Goal: Task Accomplishment & Management: Use online tool/utility

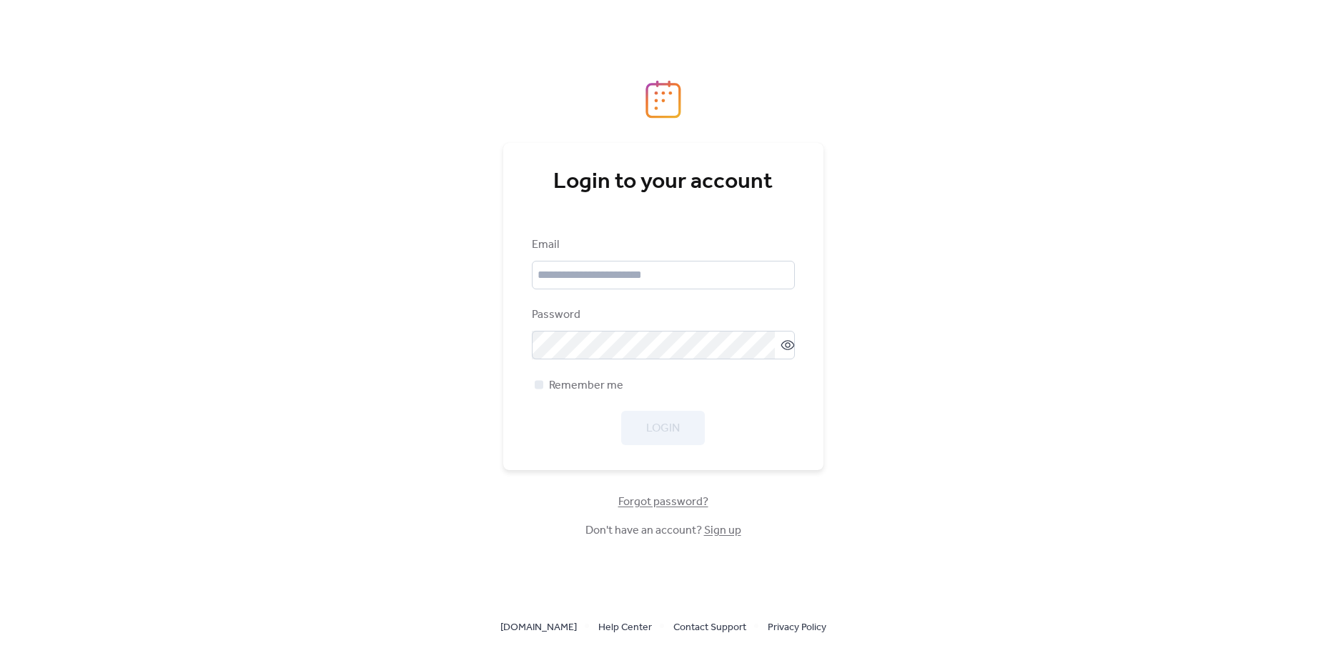
click at [720, 531] on link "Sign up" at bounding box center [722, 530] width 37 height 22
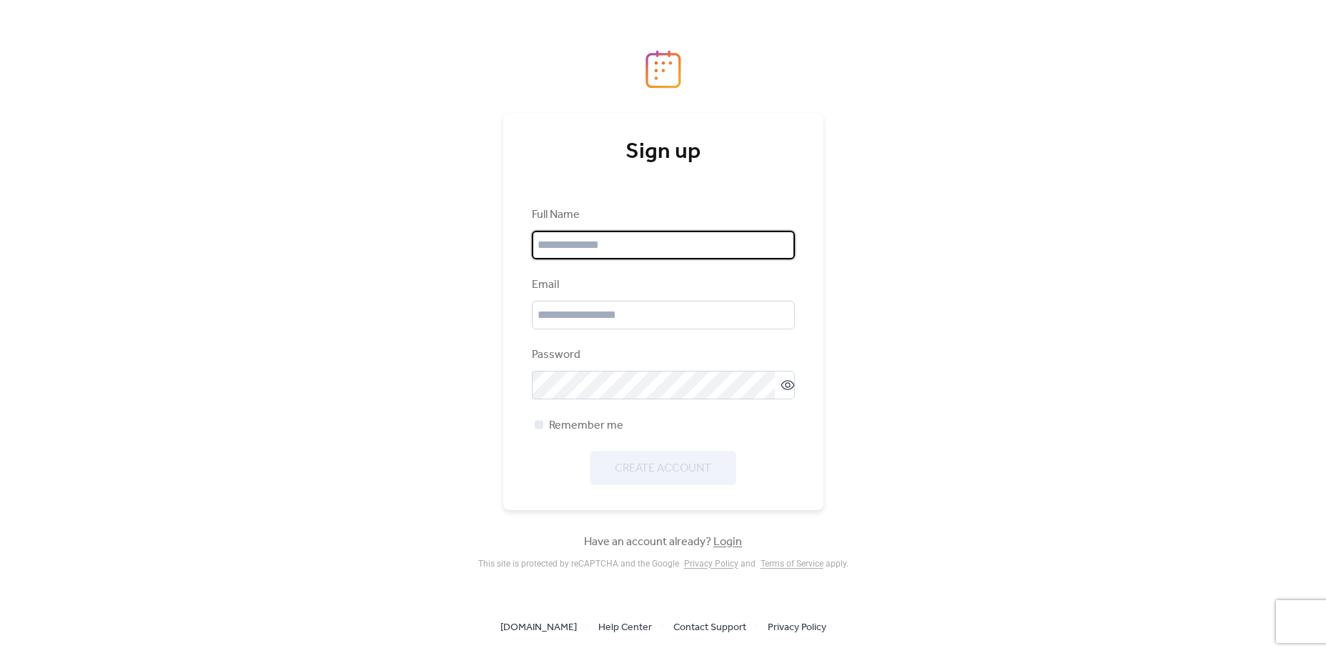
click at [580, 252] on input "text" at bounding box center [663, 245] width 263 height 29
type input "**********"
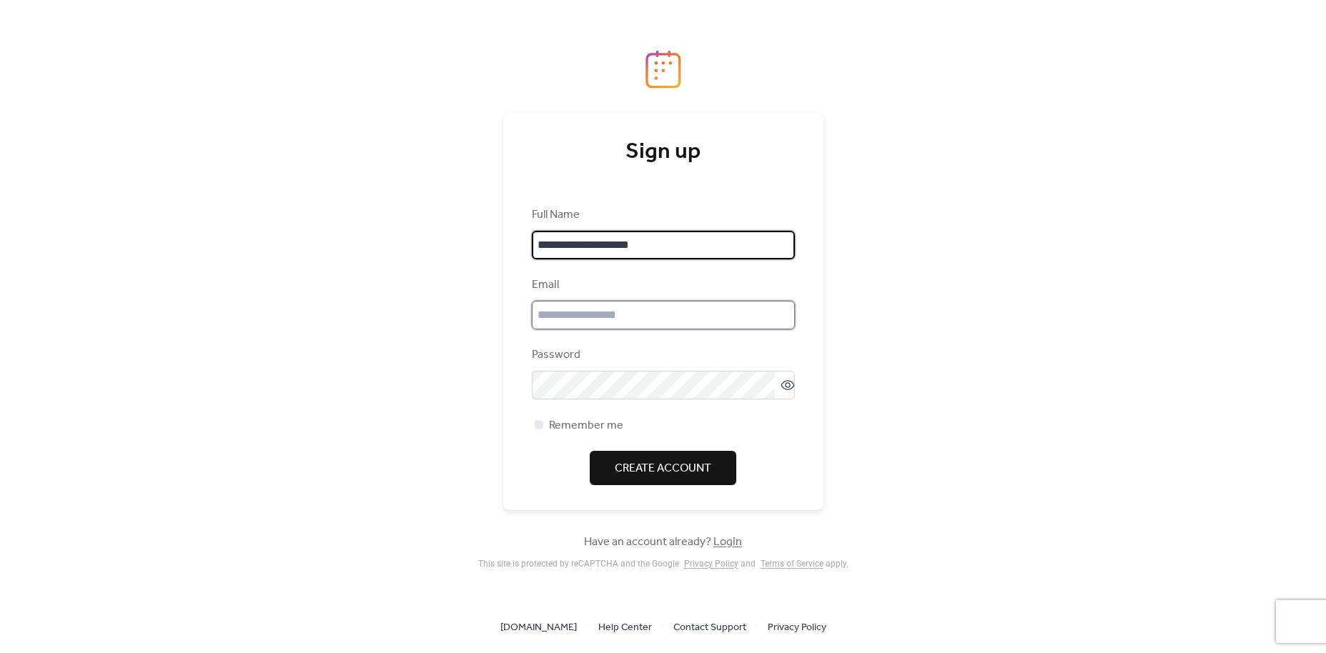
click at [552, 319] on input "email" at bounding box center [663, 315] width 263 height 29
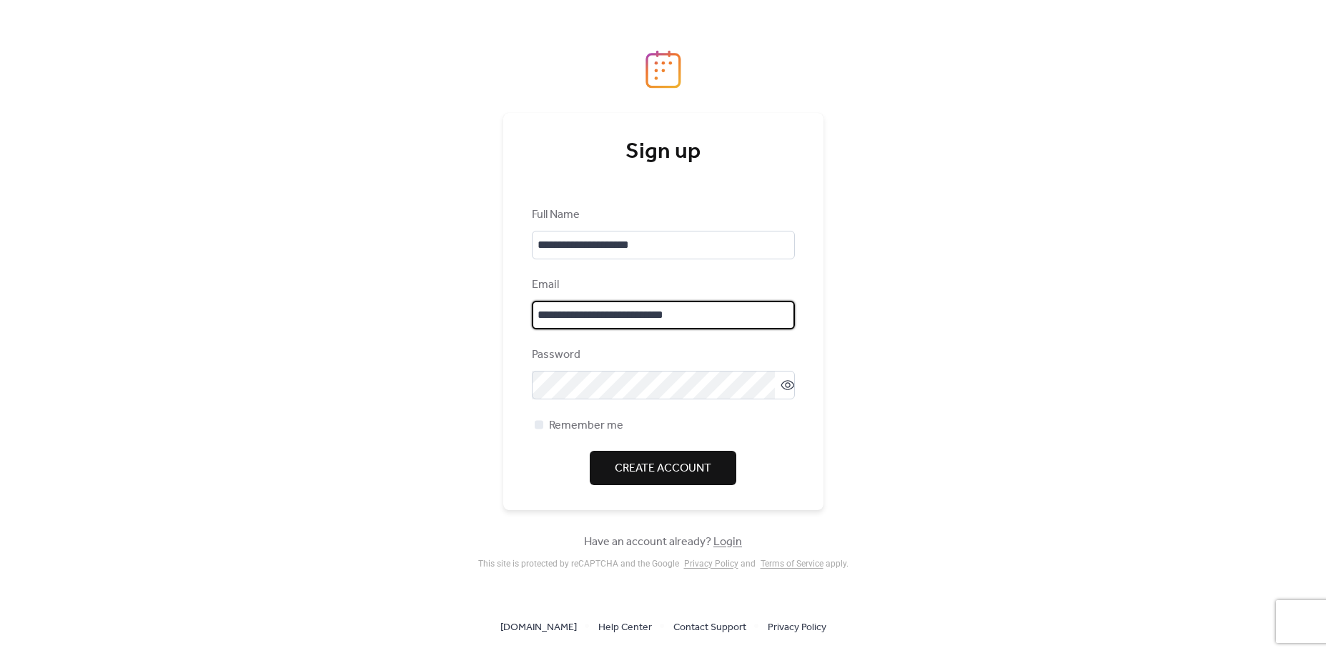
type input "**********"
click at [390, 412] on div "**********" at bounding box center [663, 326] width 1326 height 653
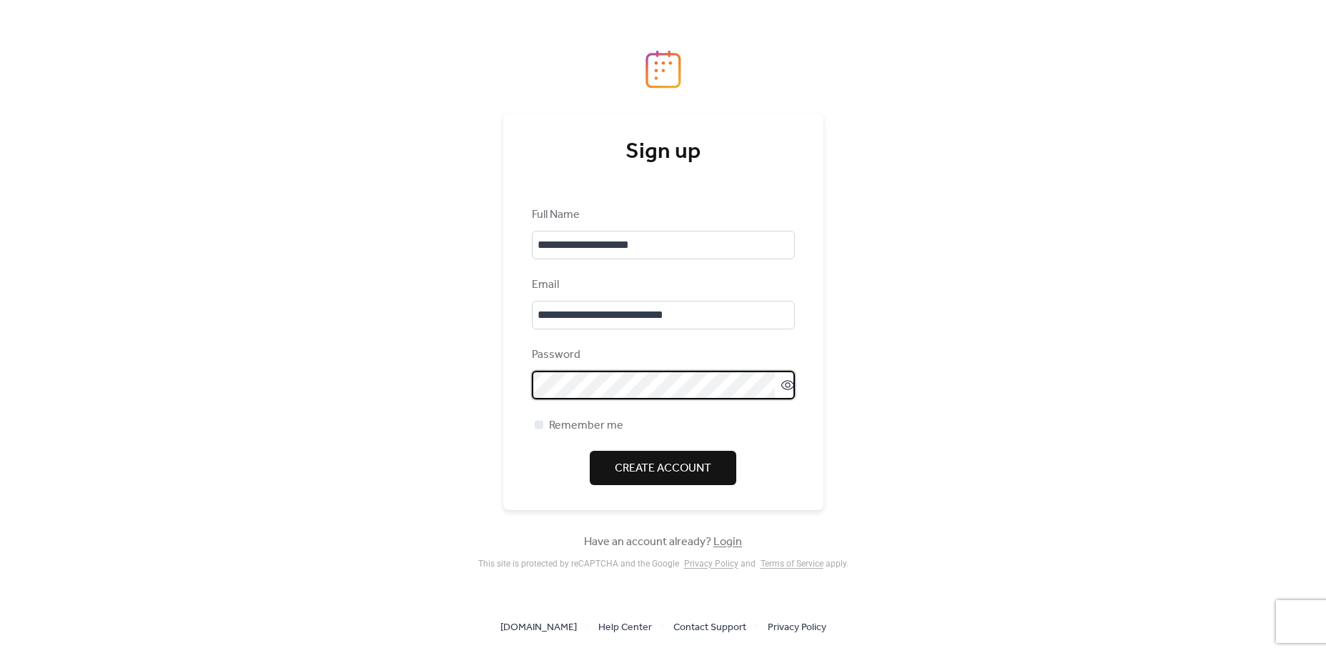
click at [683, 466] on span "Create Account" at bounding box center [663, 468] width 96 height 17
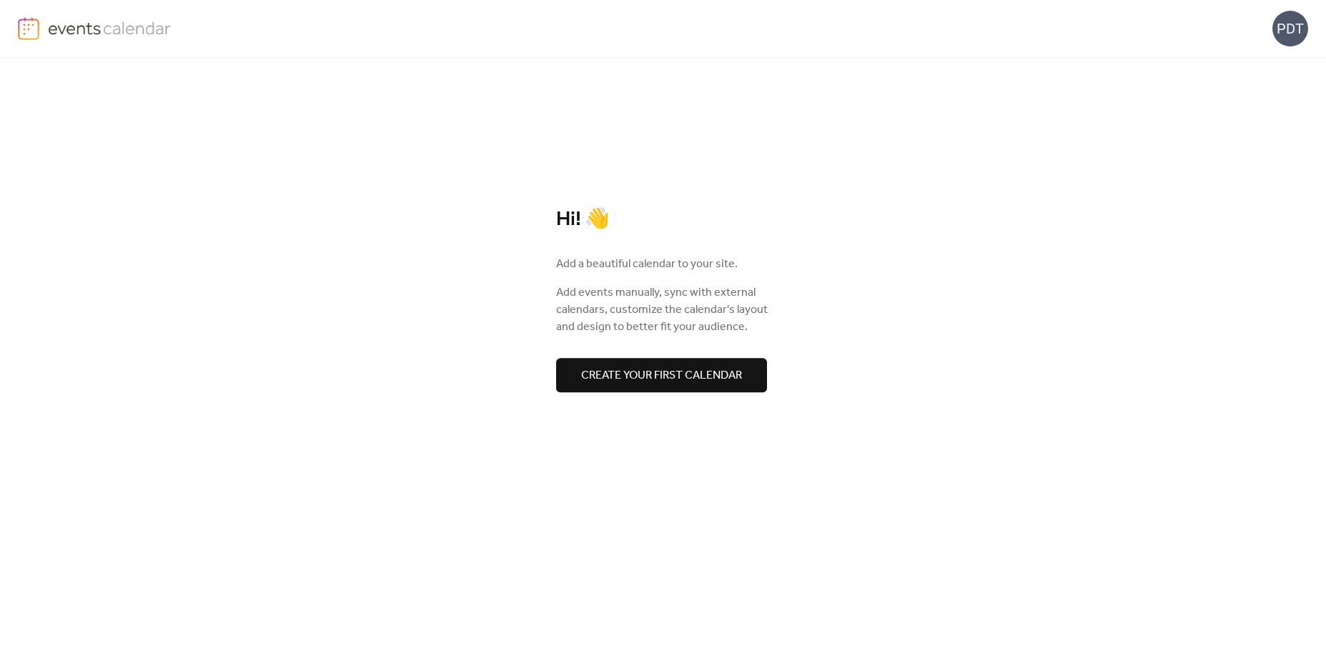
click at [695, 378] on span "Create your first calendar" at bounding box center [661, 375] width 161 height 17
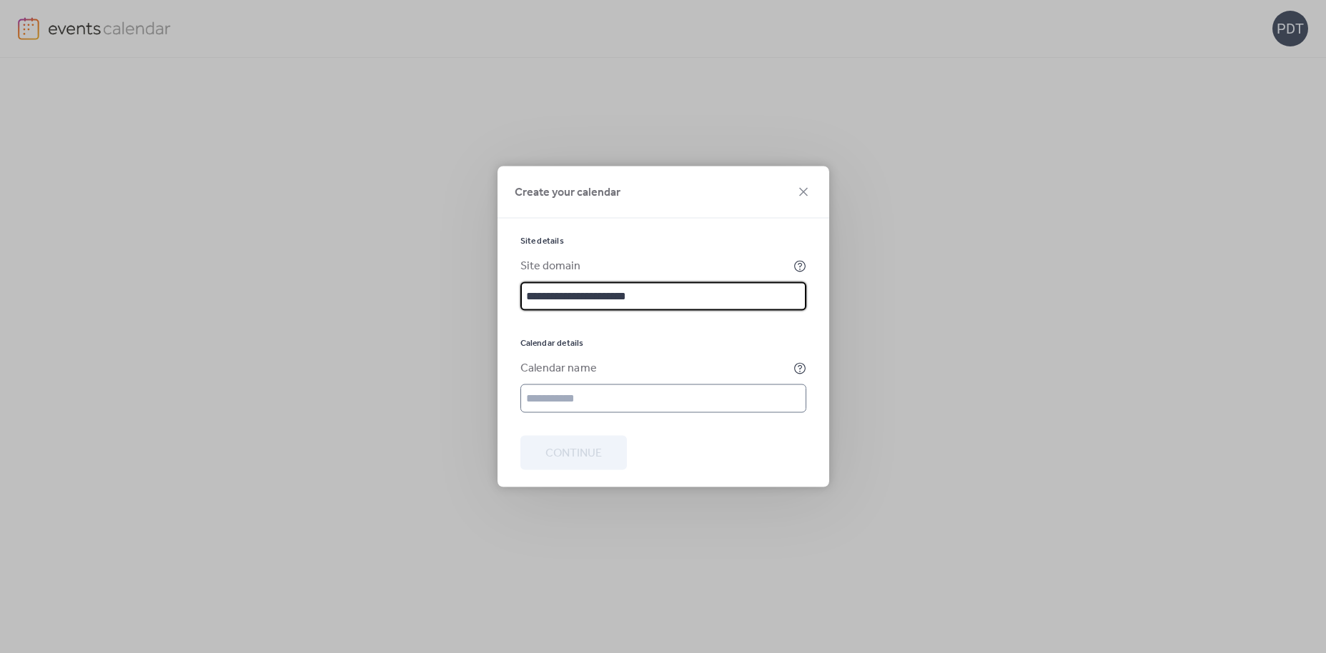
type input "**********"
click at [607, 402] on input "text" at bounding box center [663, 398] width 286 height 29
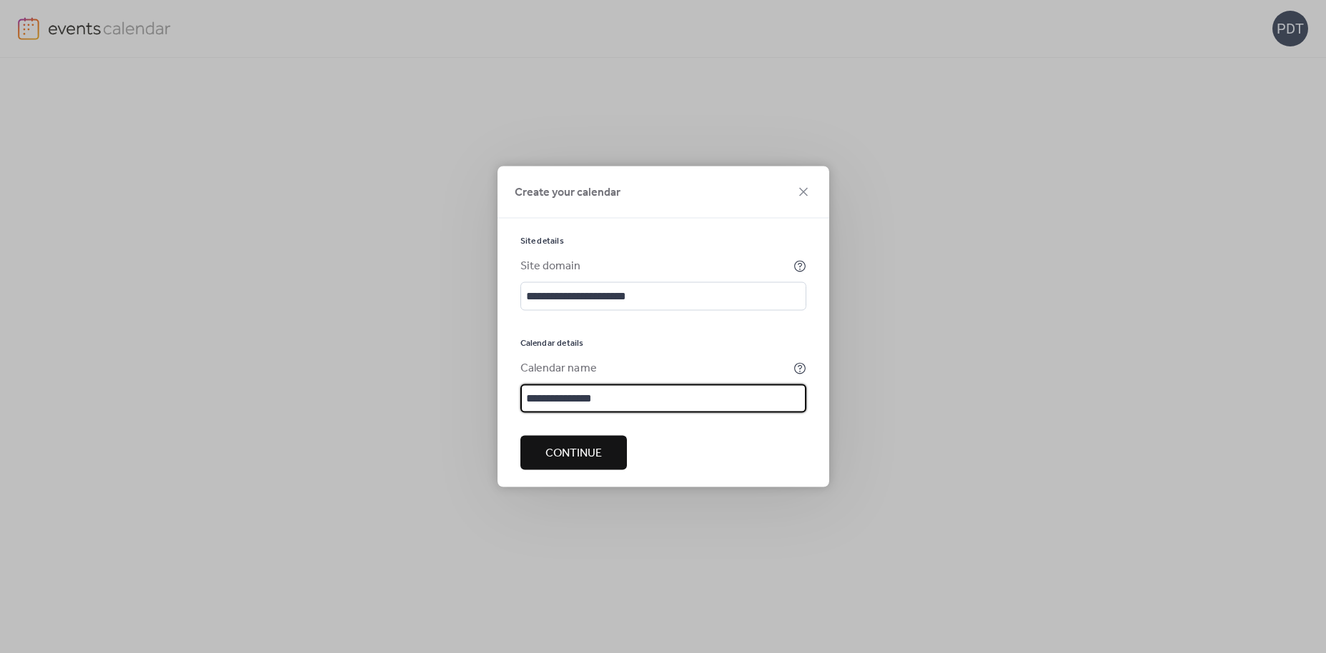
type input "**********"
click at [568, 452] on span "Continue" at bounding box center [573, 453] width 56 height 17
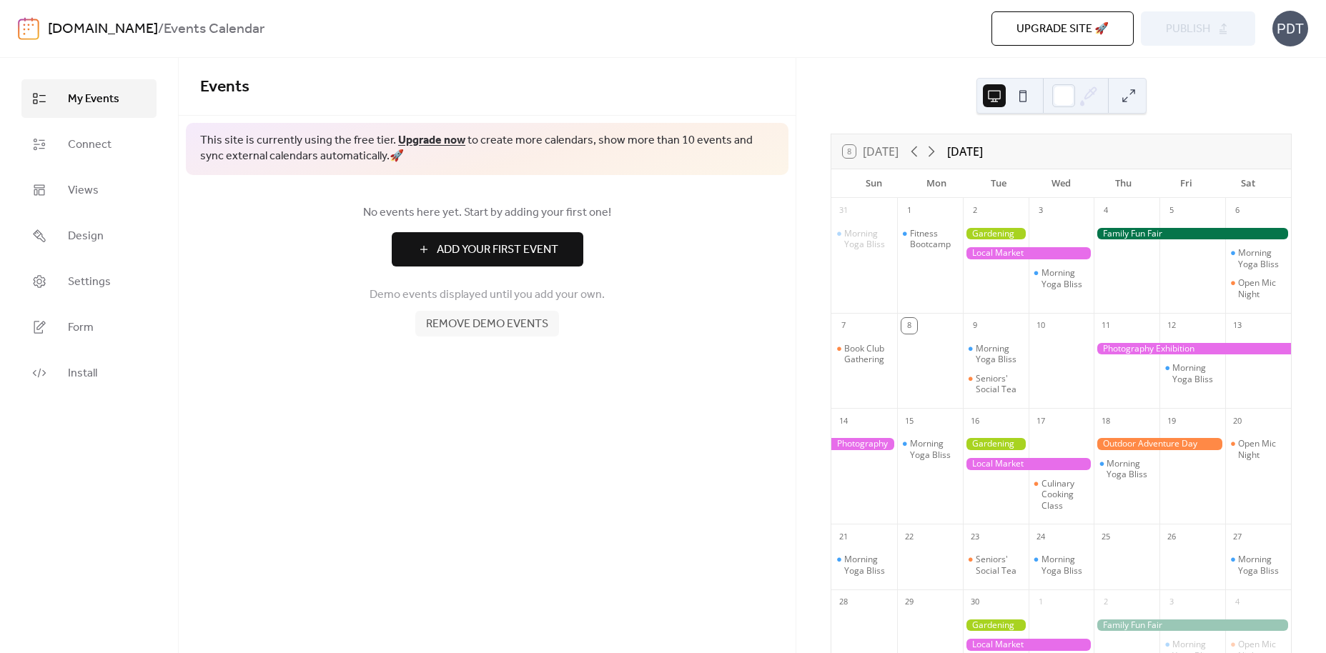
click at [522, 250] on span "Add Your First Event" at bounding box center [497, 250] width 121 height 17
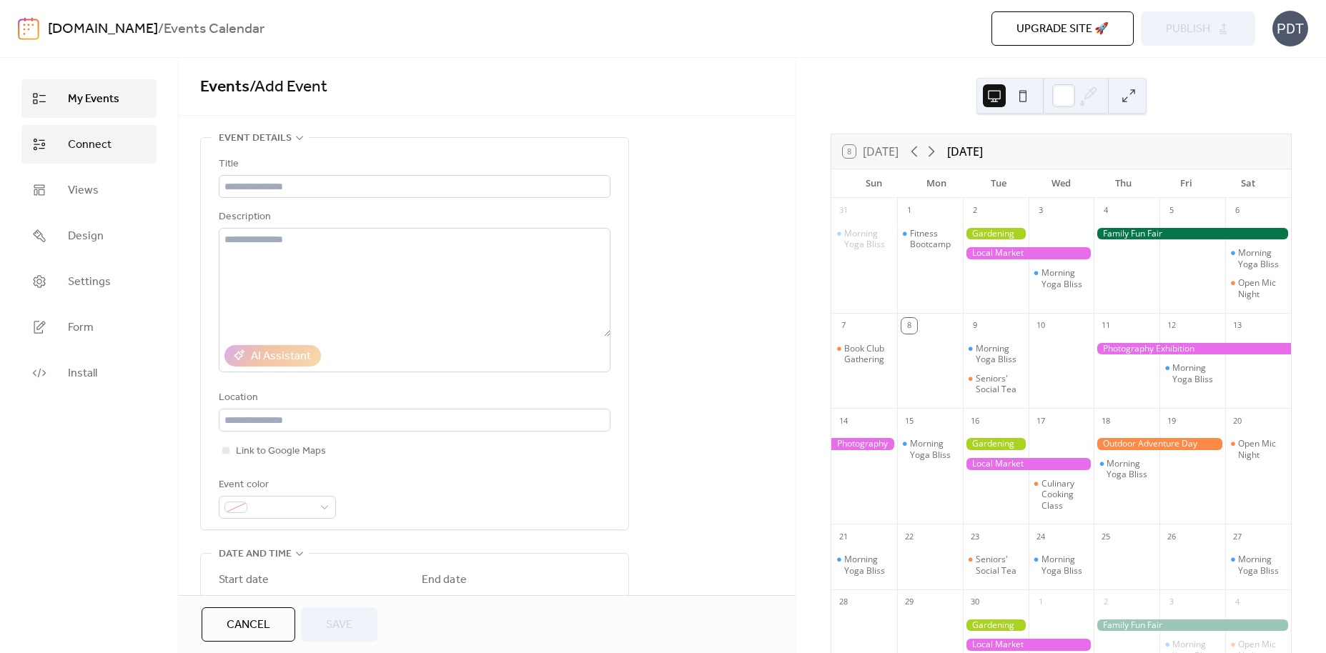
click at [76, 144] on span "Connect" at bounding box center [90, 144] width 44 height 17
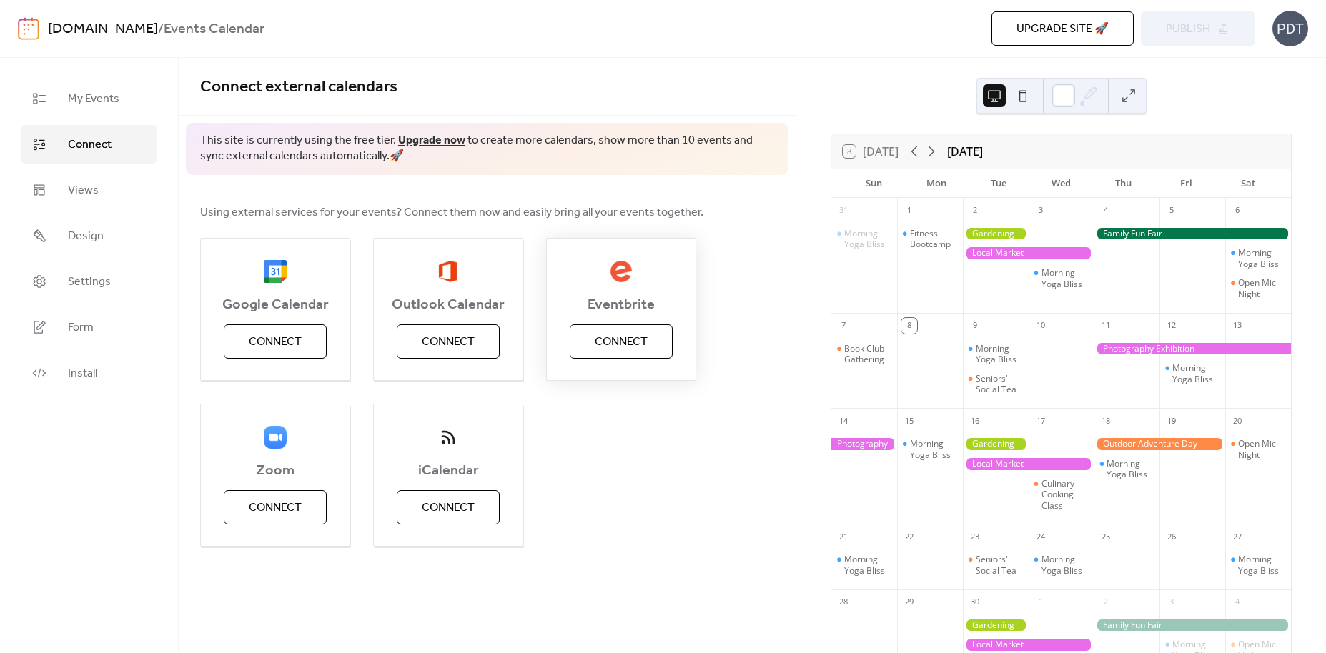
click at [642, 336] on span "Connect" at bounding box center [621, 342] width 53 height 17
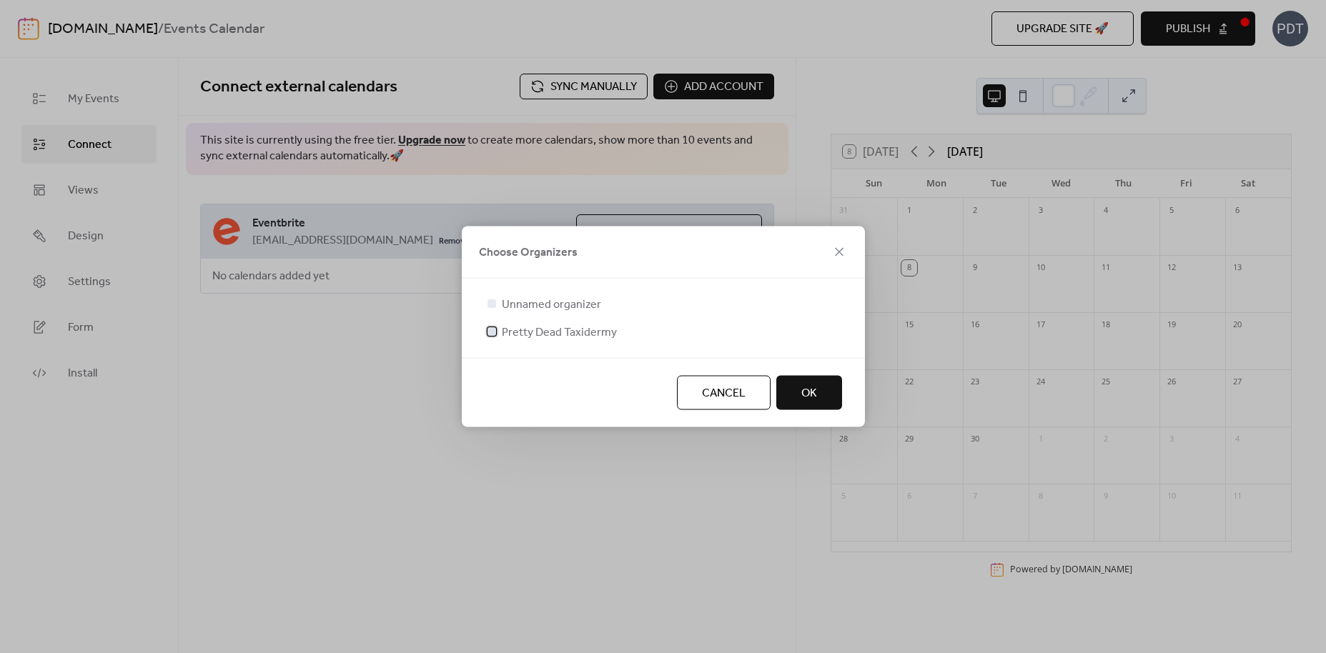
click at [542, 330] on span "Pretty Dead Taxidermy" at bounding box center [559, 332] width 115 height 17
click at [812, 391] on span "OK" at bounding box center [809, 393] width 16 height 17
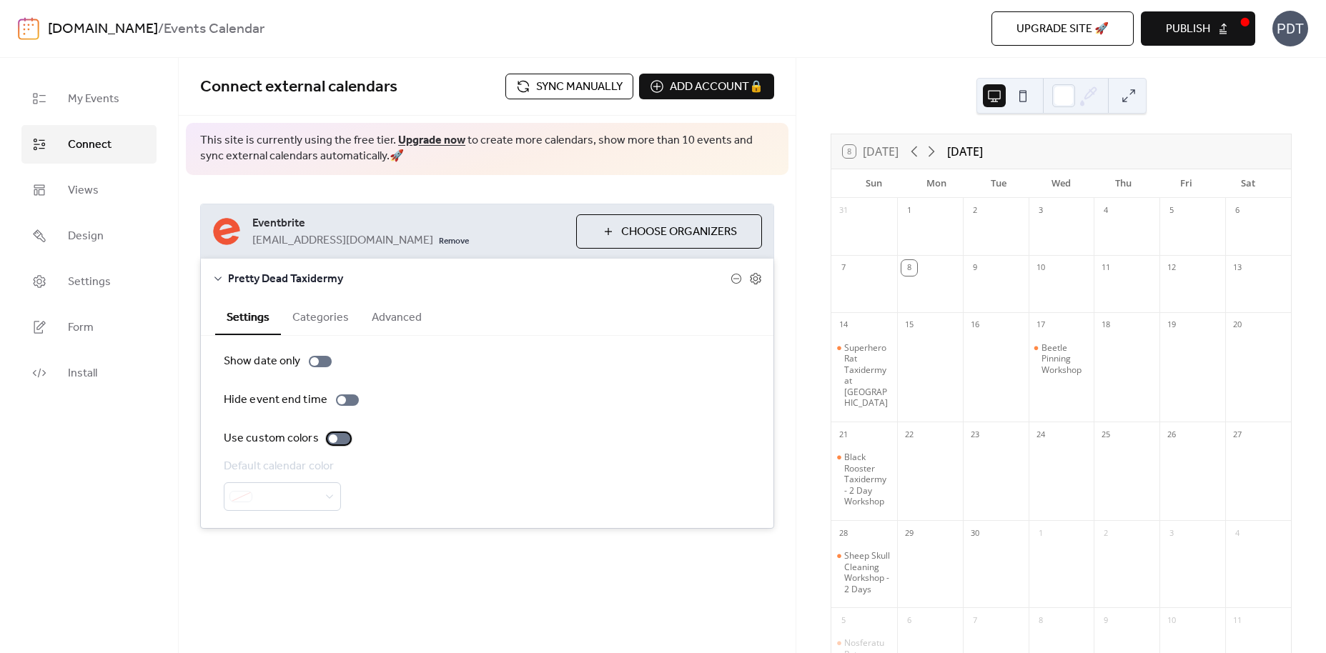
click at [338, 439] on div at bounding box center [338, 438] width 23 height 11
click at [270, 491] on span at bounding box center [288, 497] width 60 height 17
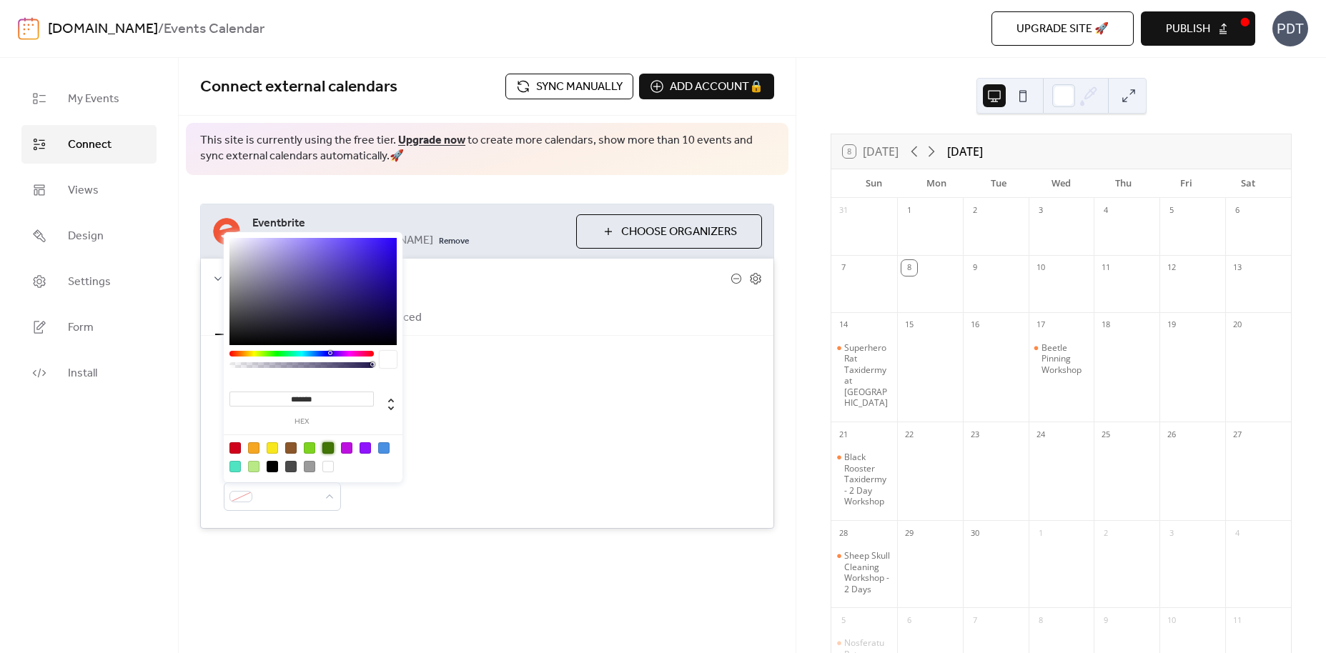
click at [327, 445] on div at bounding box center [327, 447] width 11 height 11
type input "*******"
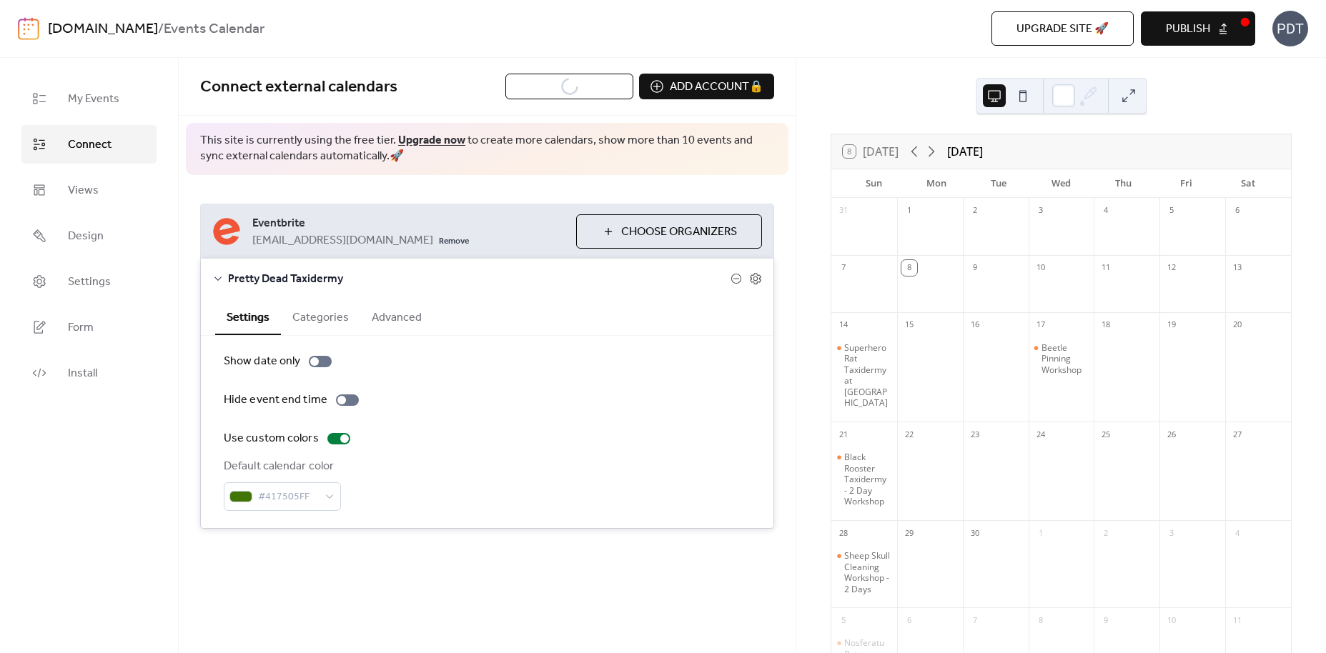
click at [469, 429] on div "Show date only Hide event end time Use custom colors Default calendar color #41…" at bounding box center [487, 432] width 527 height 158
click at [565, 87] on span "Sync manually" at bounding box center [579, 87] width 86 height 17
click at [312, 317] on button "Categories" at bounding box center [320, 316] width 79 height 35
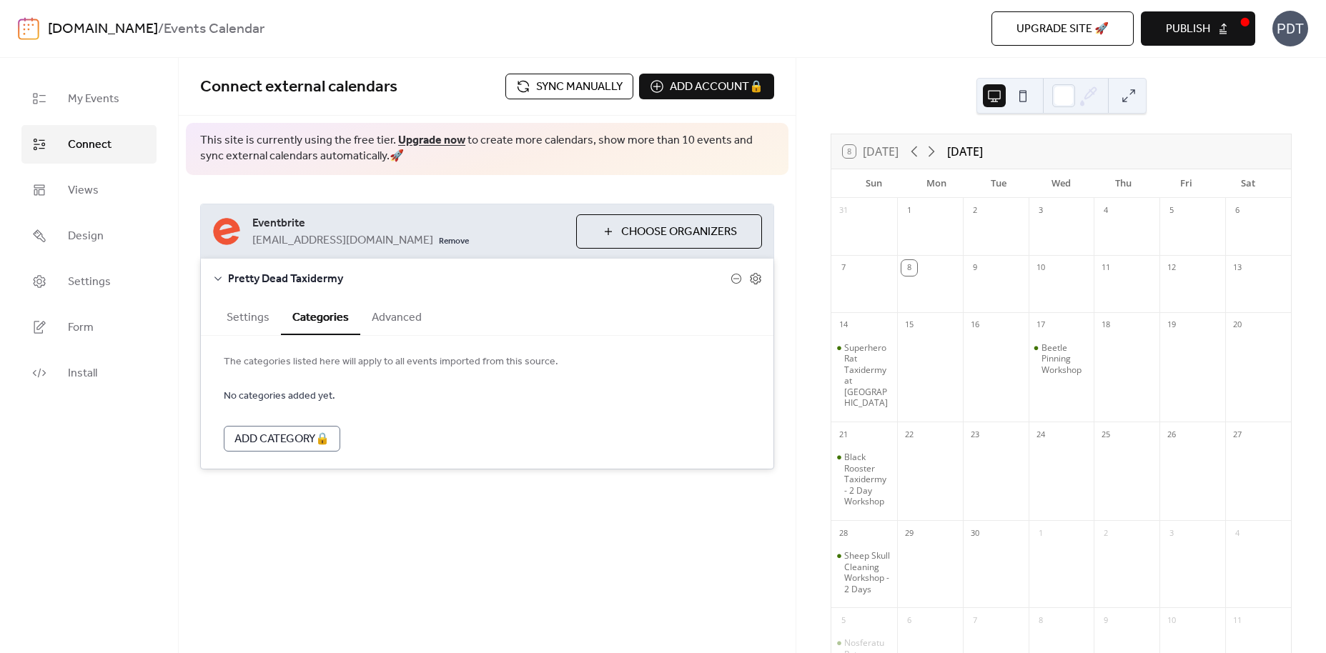
click at [391, 319] on button "Advanced" at bounding box center [396, 316] width 73 height 35
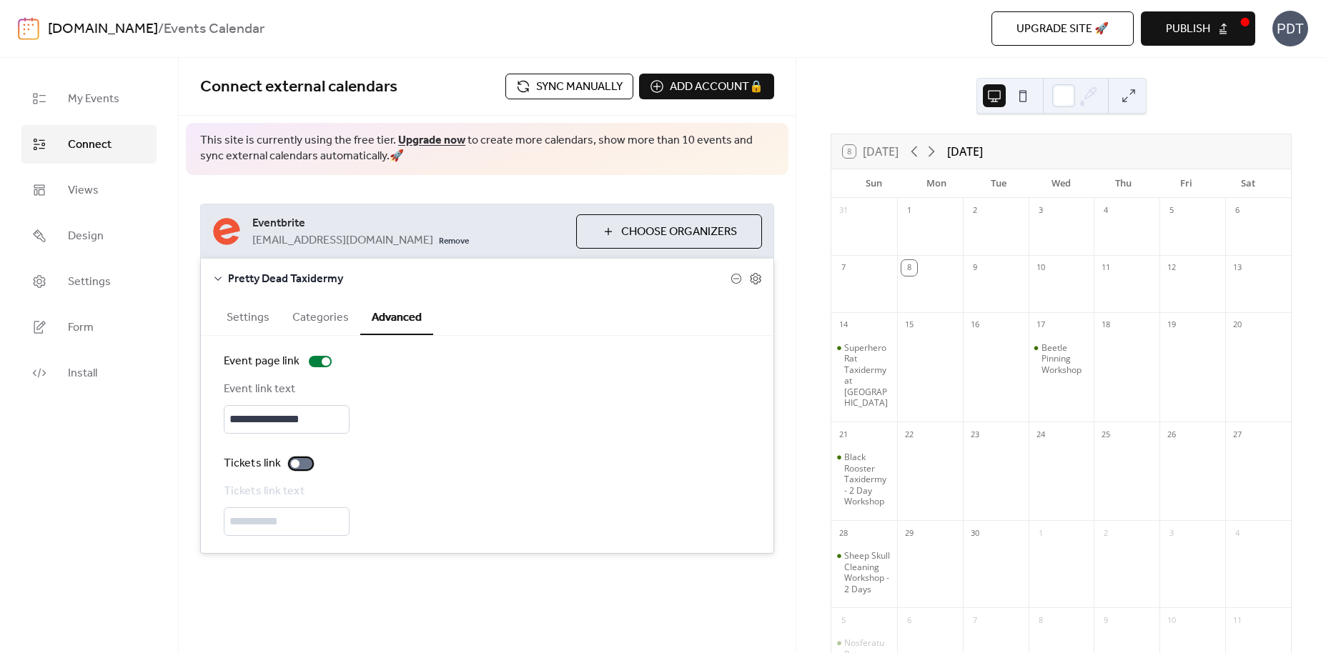
click at [299, 467] on div at bounding box center [300, 463] width 23 height 11
click at [242, 320] on button "Settings" at bounding box center [248, 316] width 66 height 35
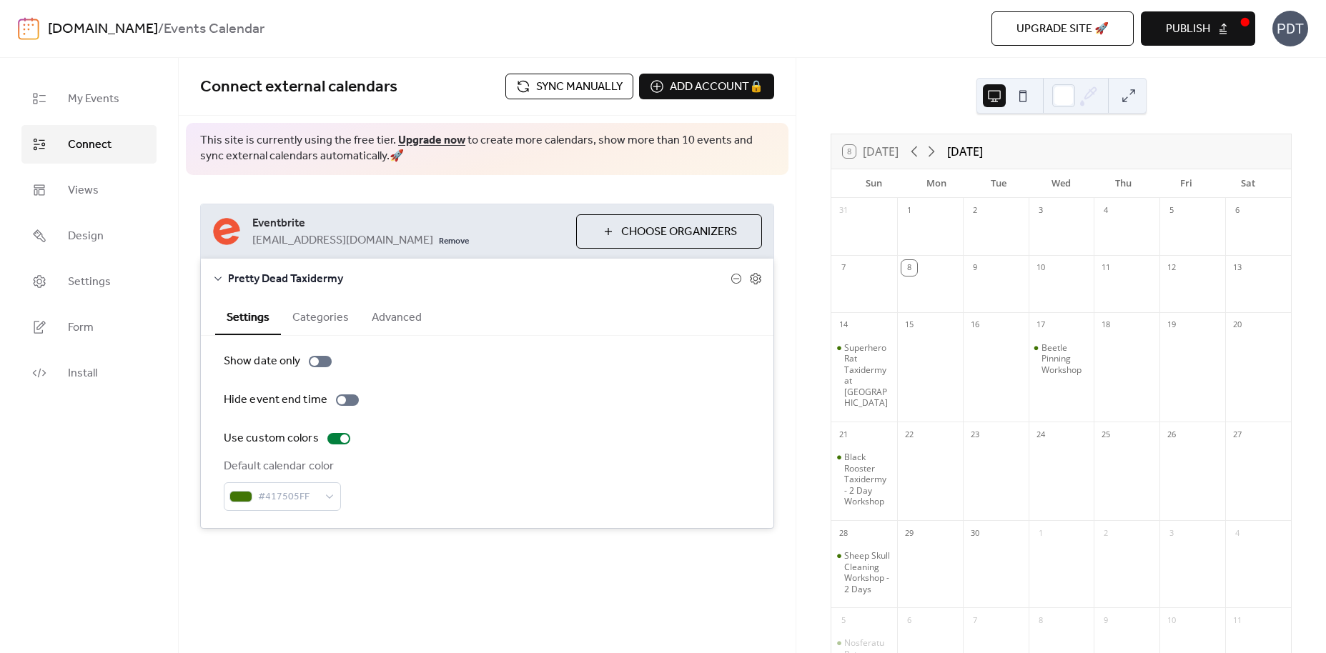
click at [1215, 21] on button "Publish" at bounding box center [1197, 28] width 114 height 34
click at [1186, 40] on div "Upgrade site 🚀 Preview Publish" at bounding box center [943, 28] width 623 height 34
click at [1065, 34] on span "Upgrade site 🚀" at bounding box center [1062, 29] width 92 height 17
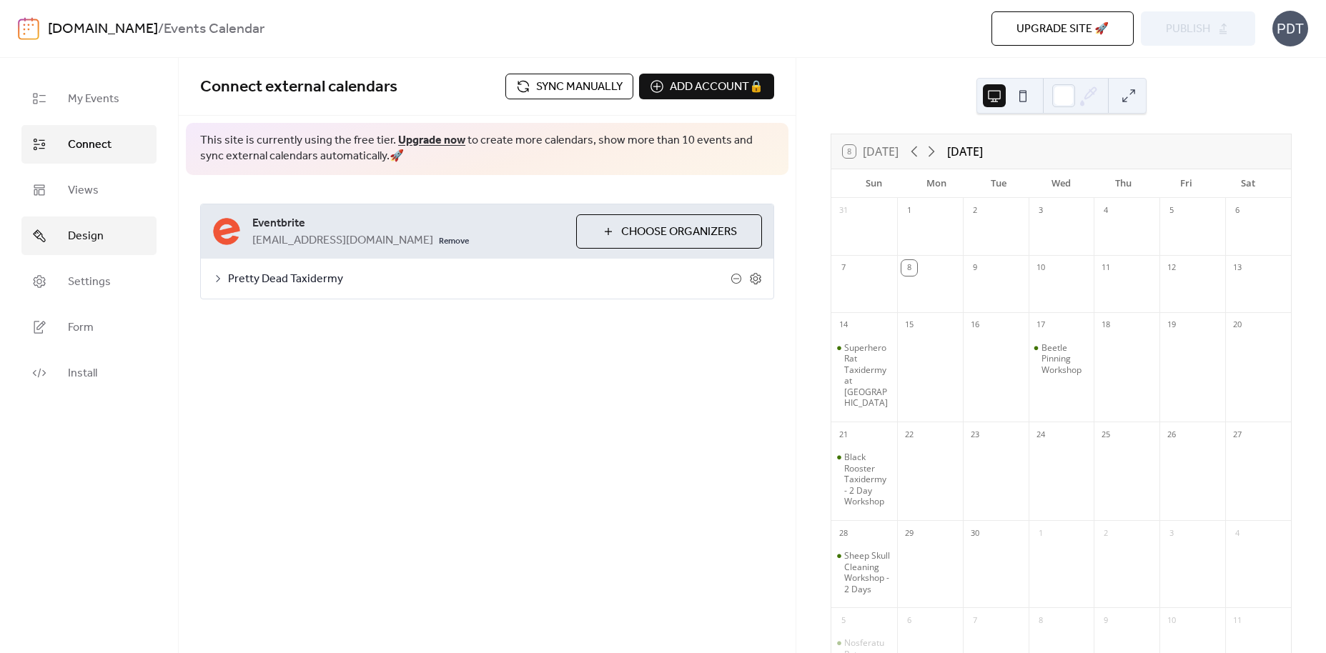
click at [83, 233] on span "Design" at bounding box center [86, 236] width 36 height 17
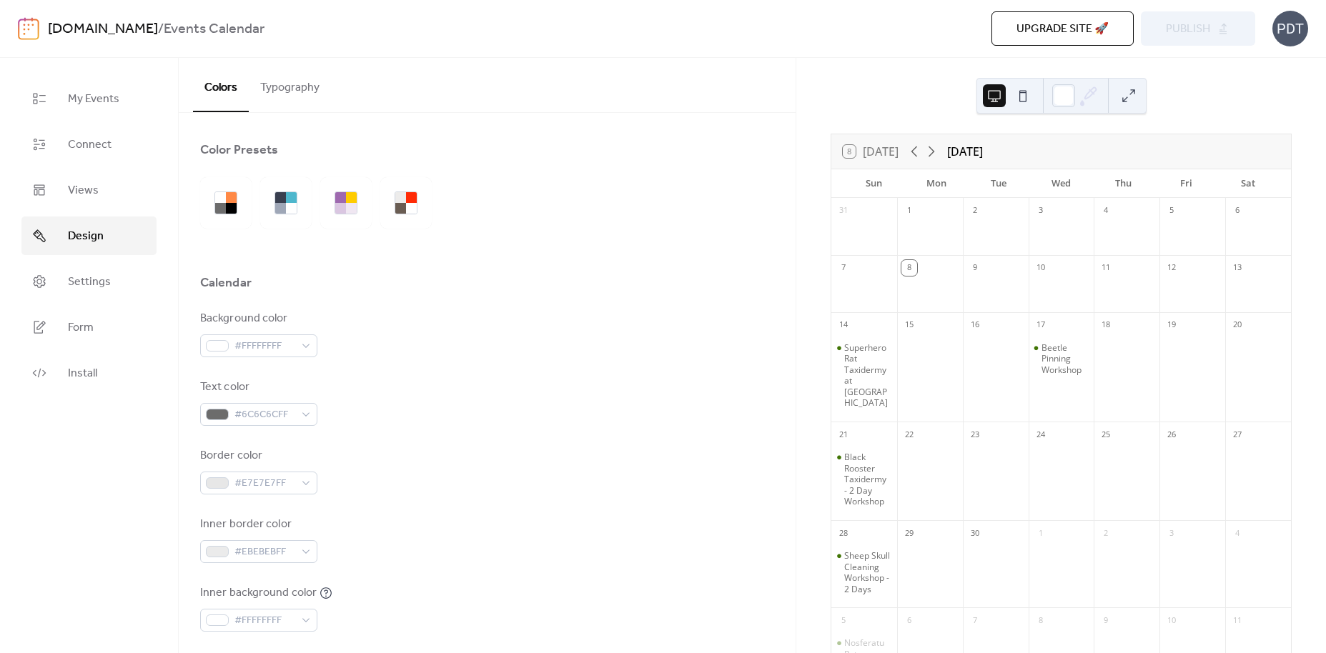
click at [293, 89] on button "Typography" at bounding box center [290, 84] width 82 height 53
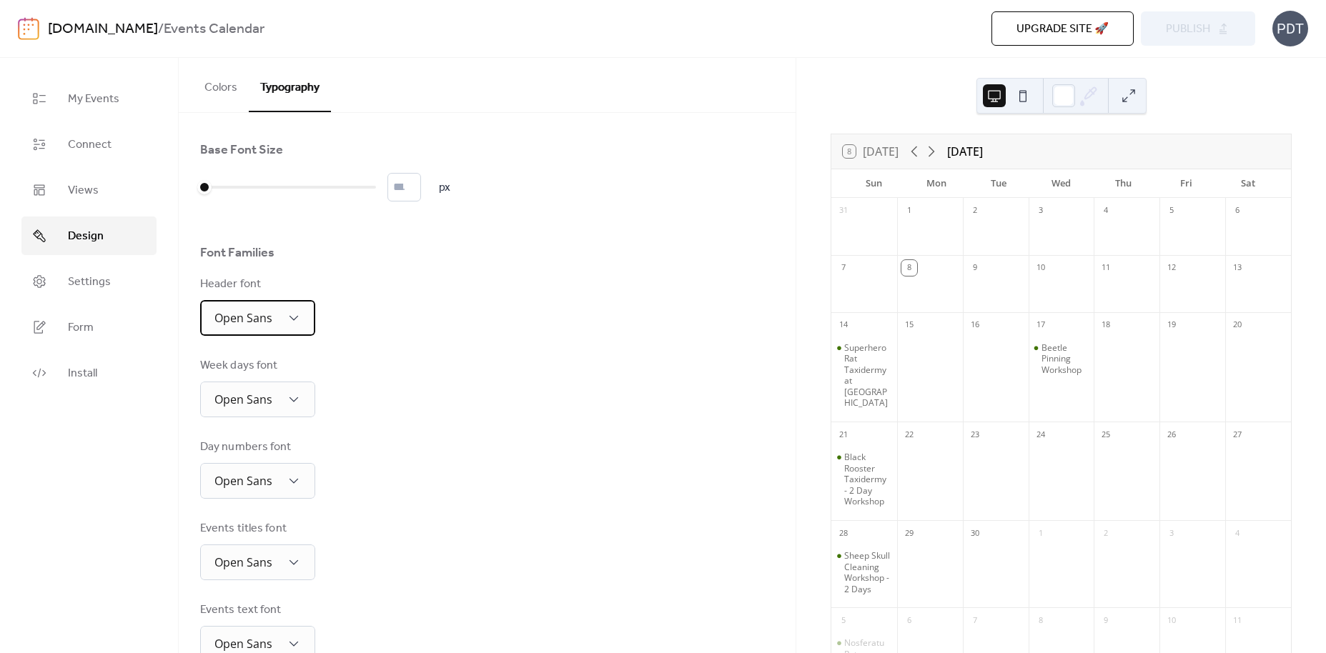
click at [269, 321] on span "Open Sans" at bounding box center [243, 318] width 58 height 16
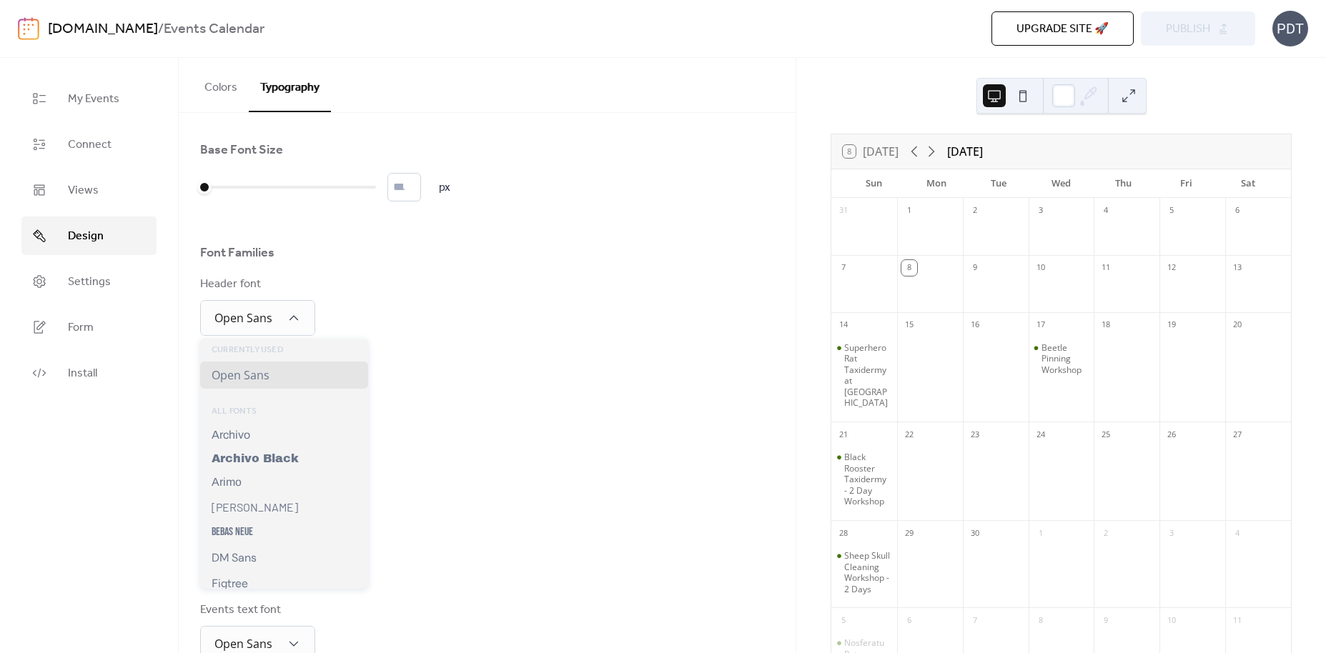
click at [527, 323] on div "Header font Open Sans" at bounding box center [487, 306] width 574 height 60
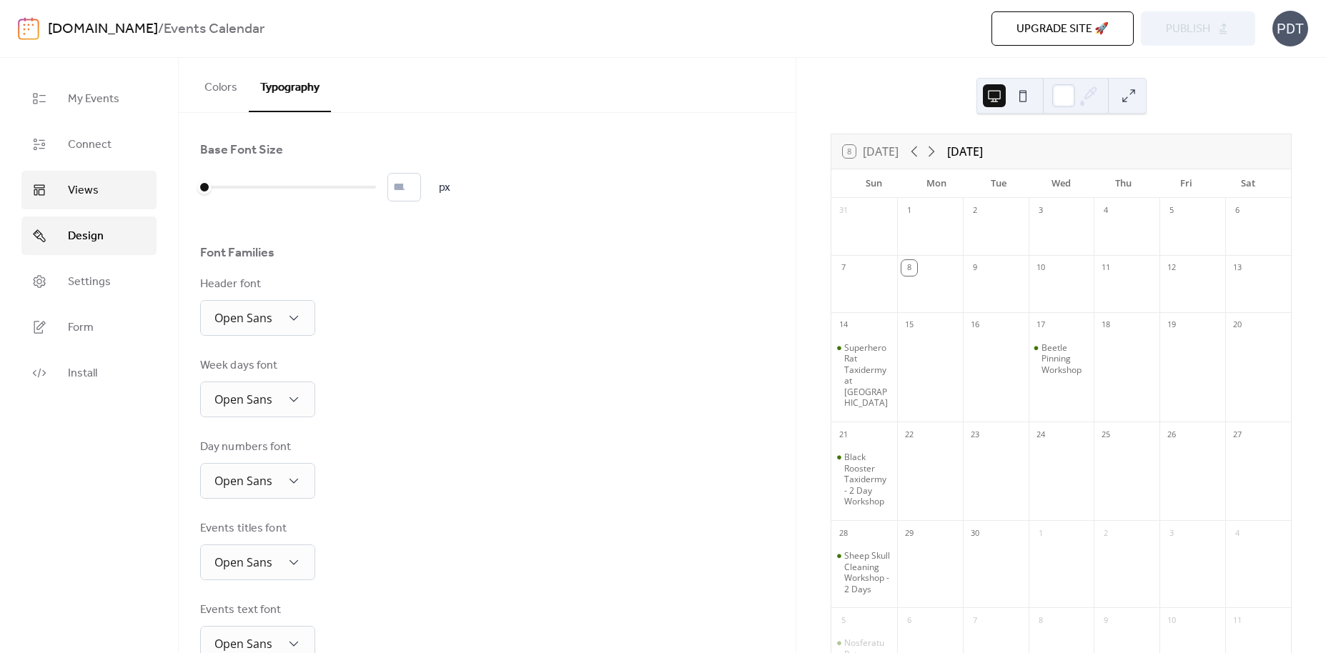
click at [85, 186] on span "Views" at bounding box center [83, 190] width 31 height 17
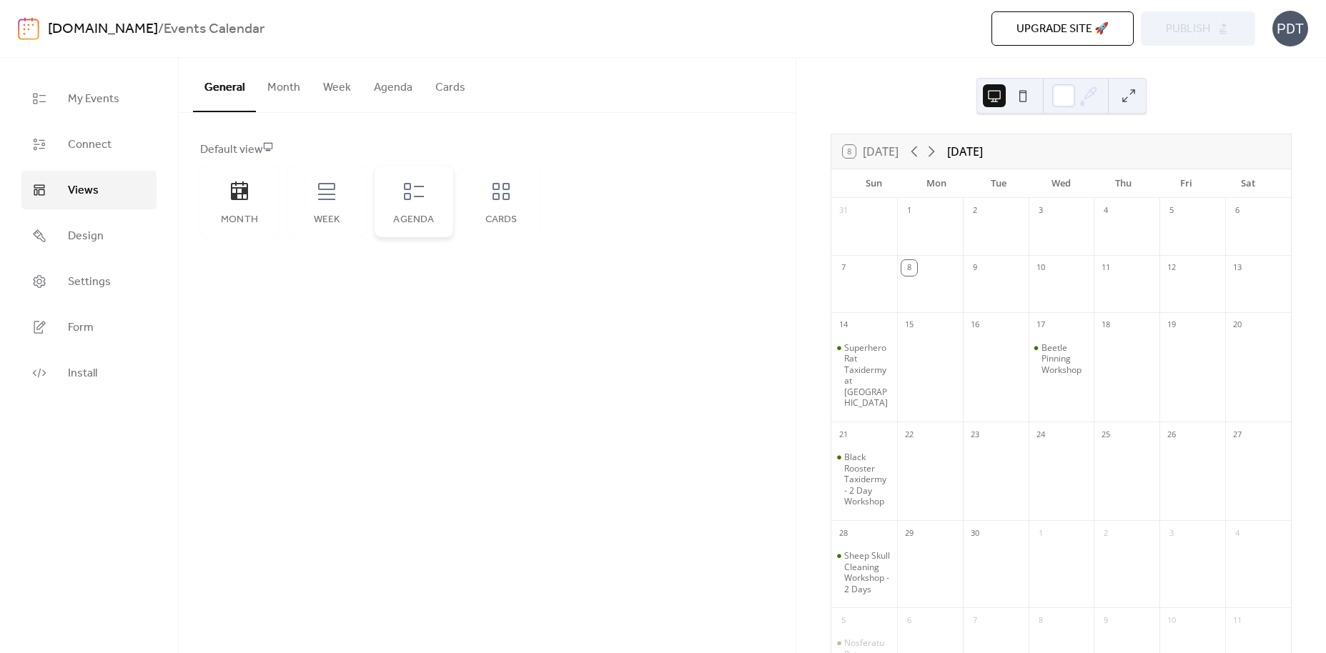
click at [416, 196] on icon at bounding box center [414, 191] width 20 height 17
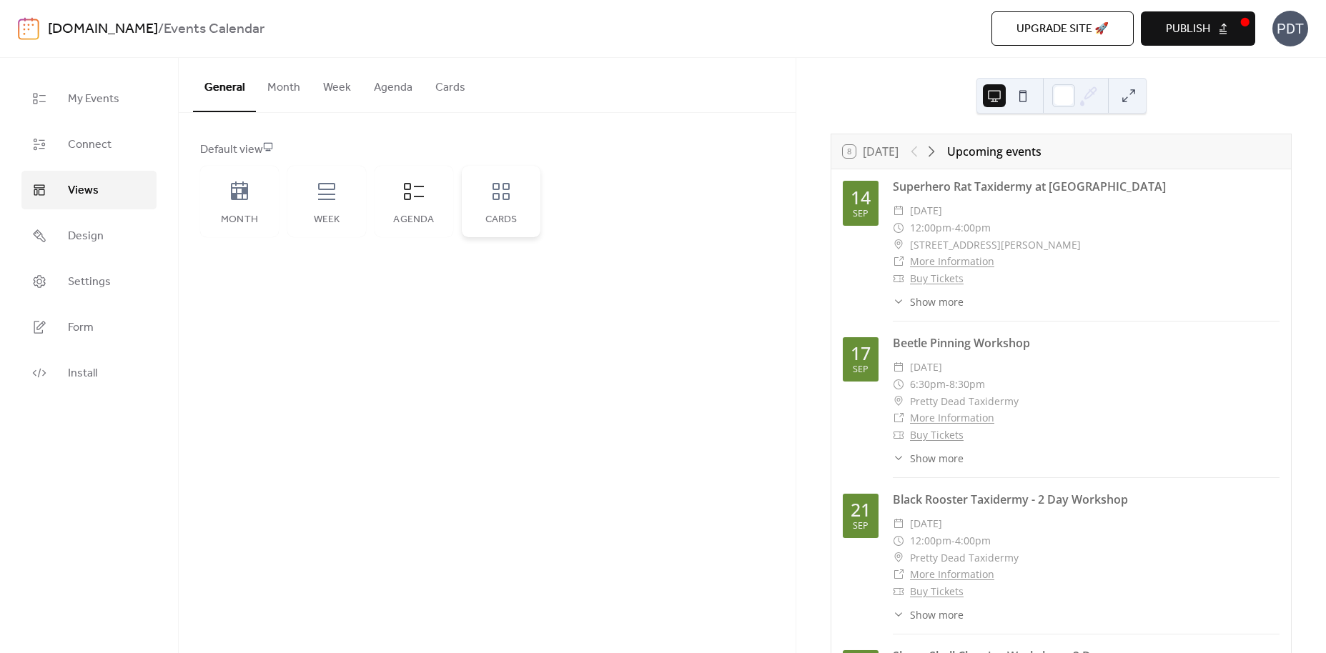
click at [484, 198] on div "Cards" at bounding box center [501, 201] width 79 height 71
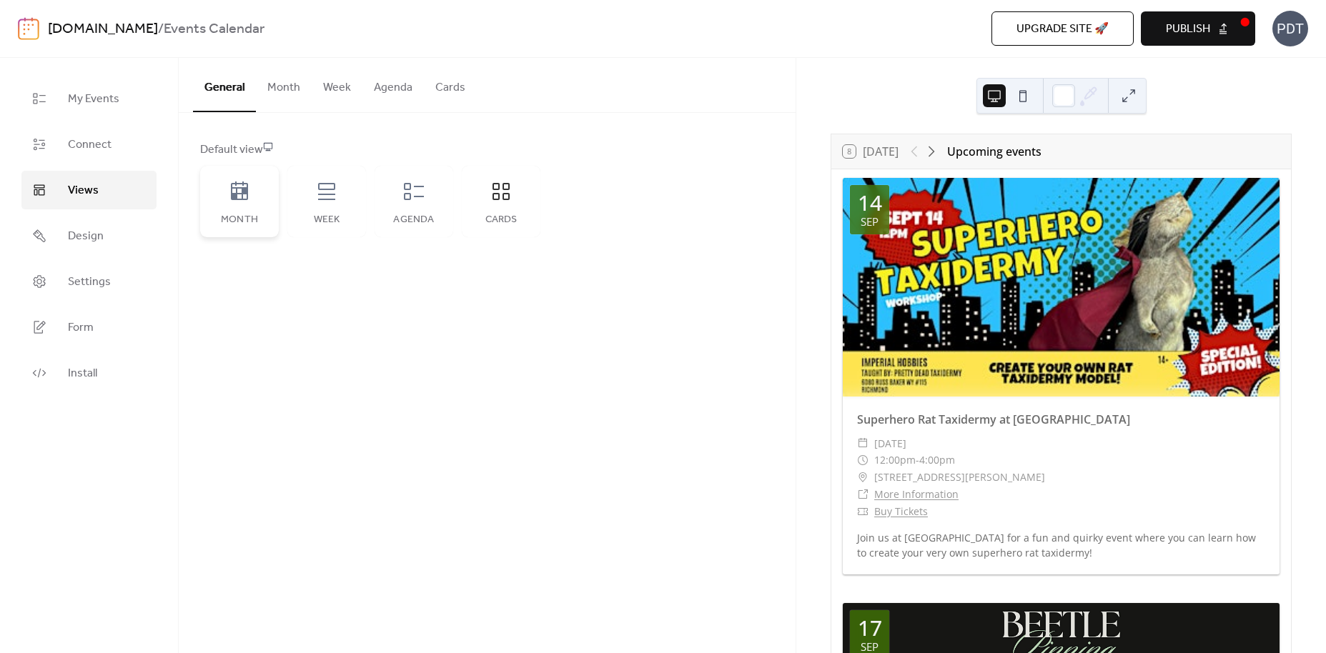
click at [234, 199] on icon at bounding box center [239, 190] width 17 height 19
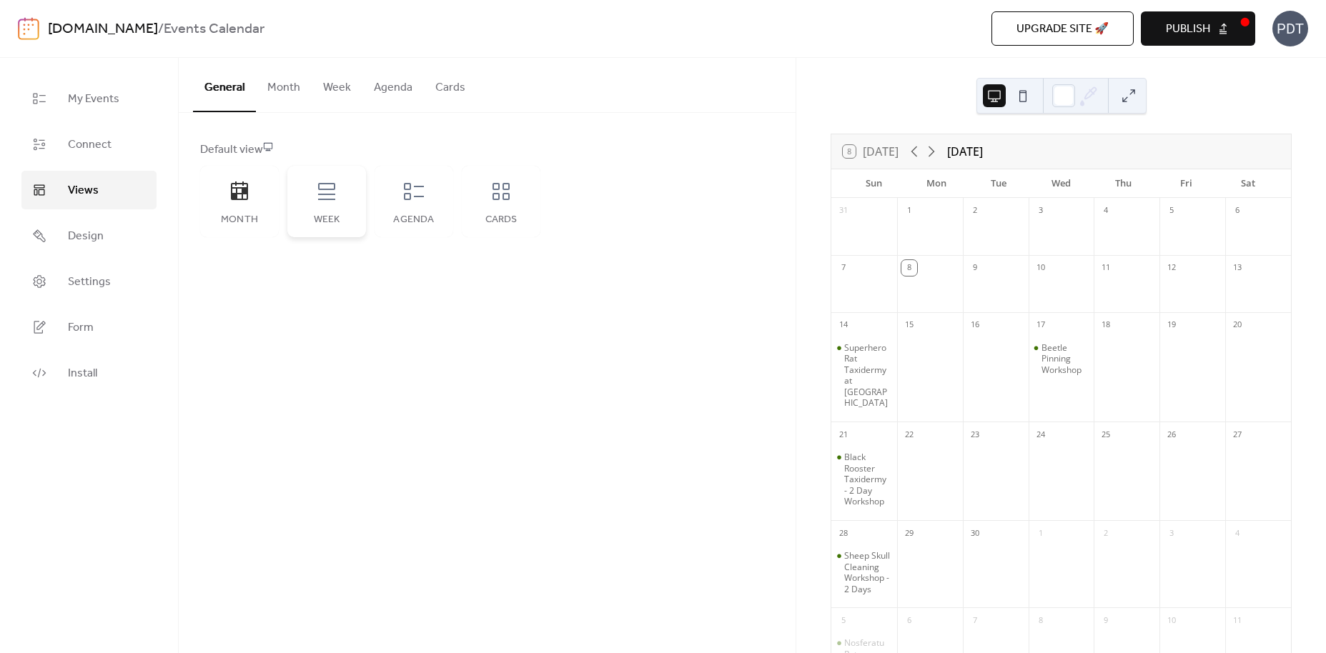
click at [339, 197] on div "Week" at bounding box center [326, 201] width 79 height 71
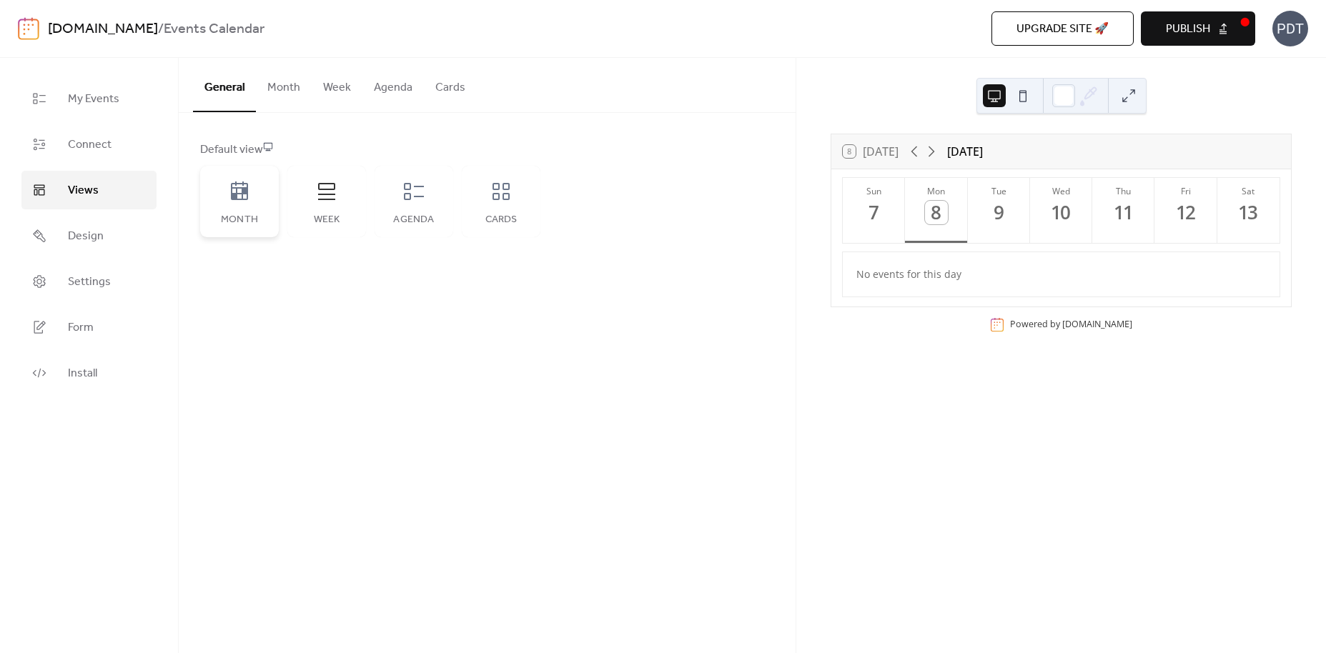
click at [233, 199] on icon at bounding box center [239, 190] width 17 height 19
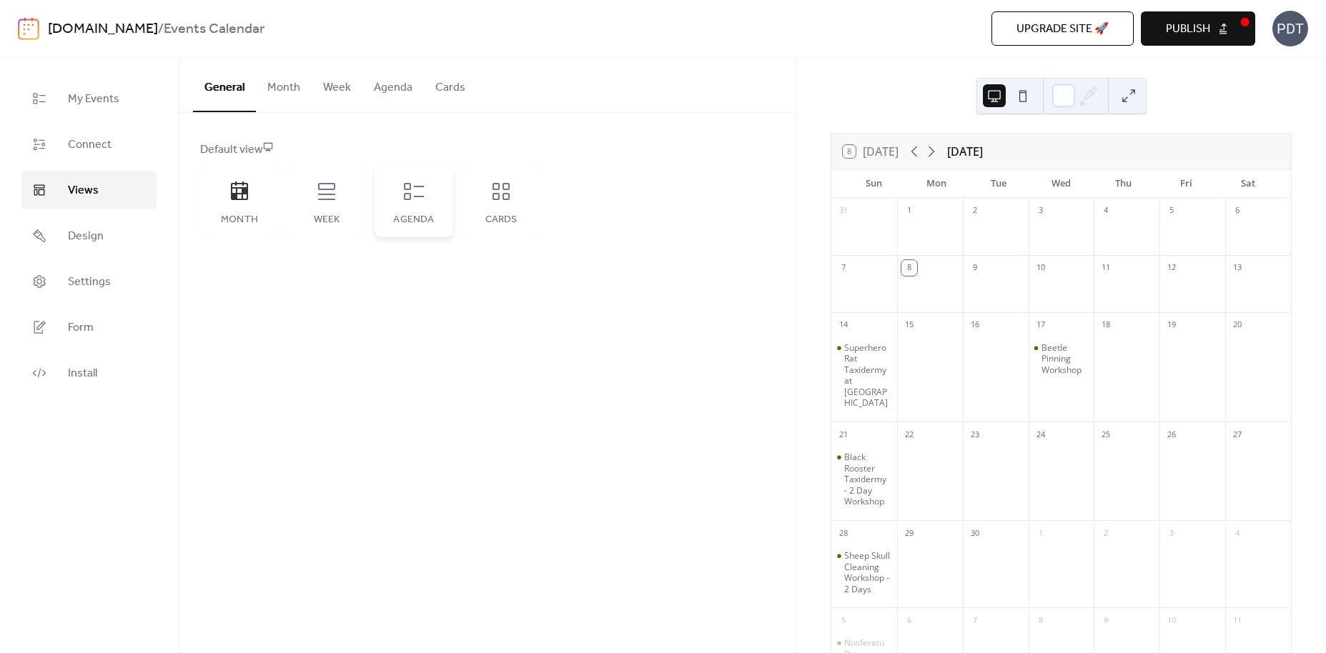
click at [410, 199] on icon at bounding box center [413, 191] width 23 height 23
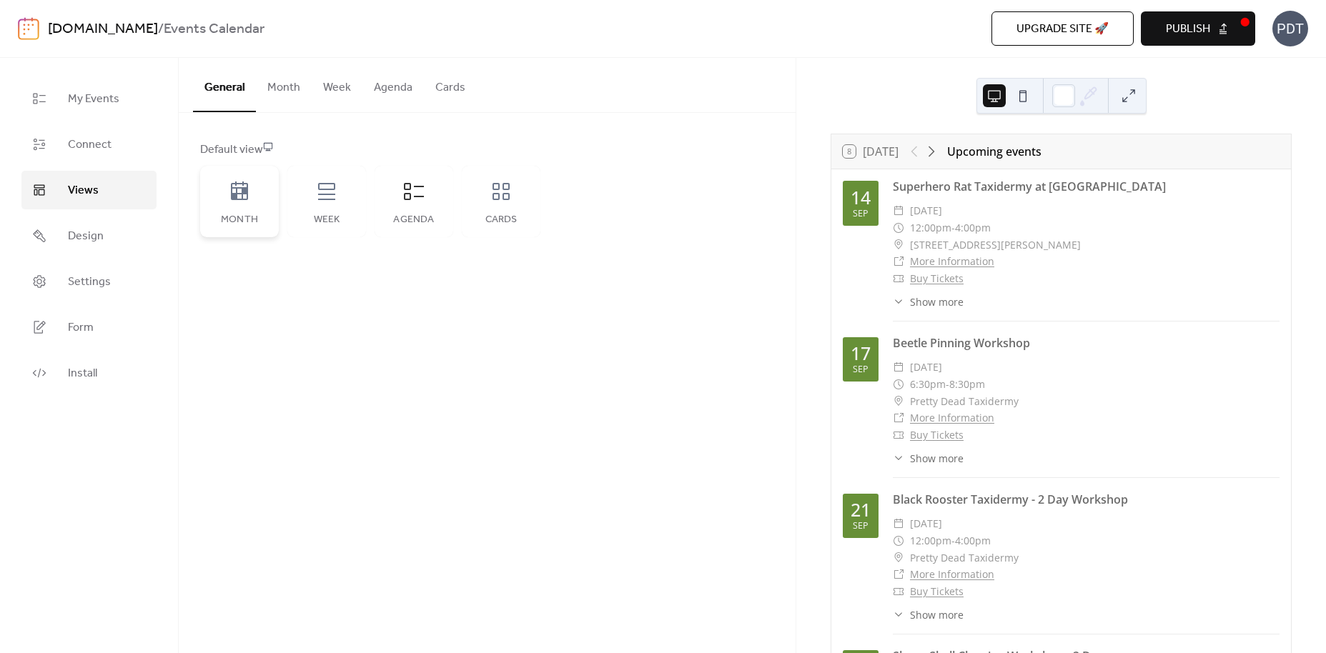
click at [247, 197] on icon at bounding box center [239, 190] width 17 height 19
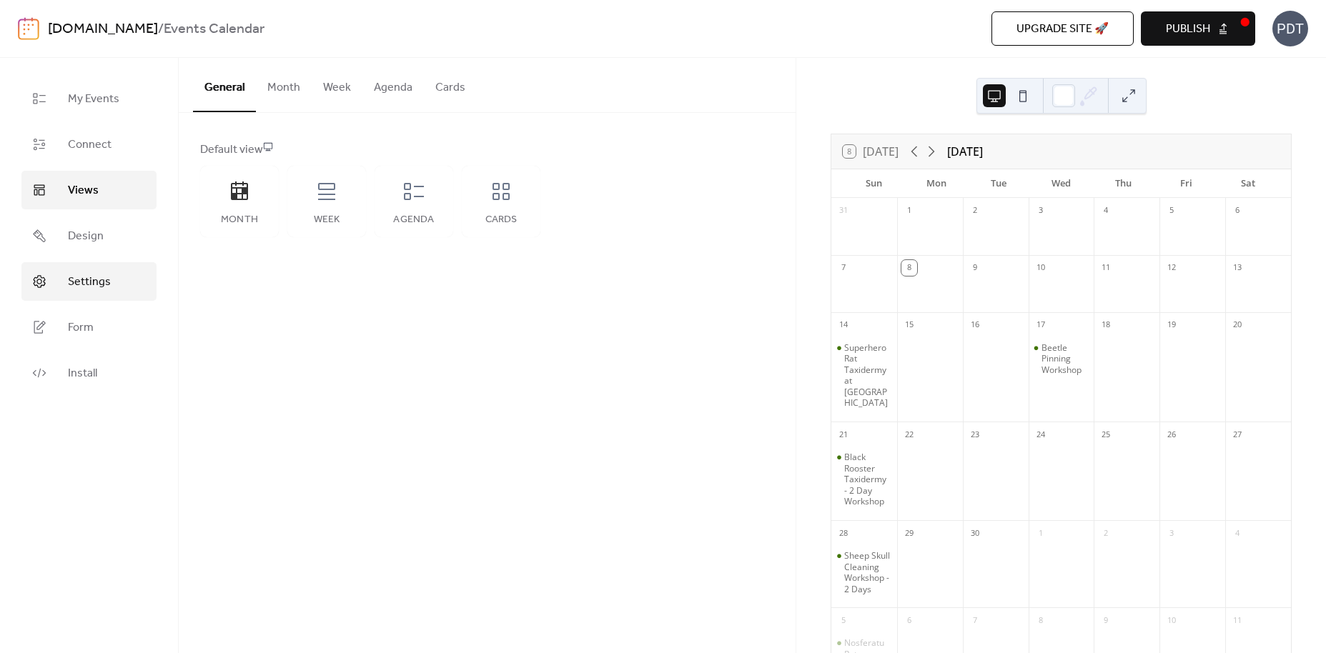
click at [92, 282] on span "Settings" at bounding box center [89, 282] width 43 height 17
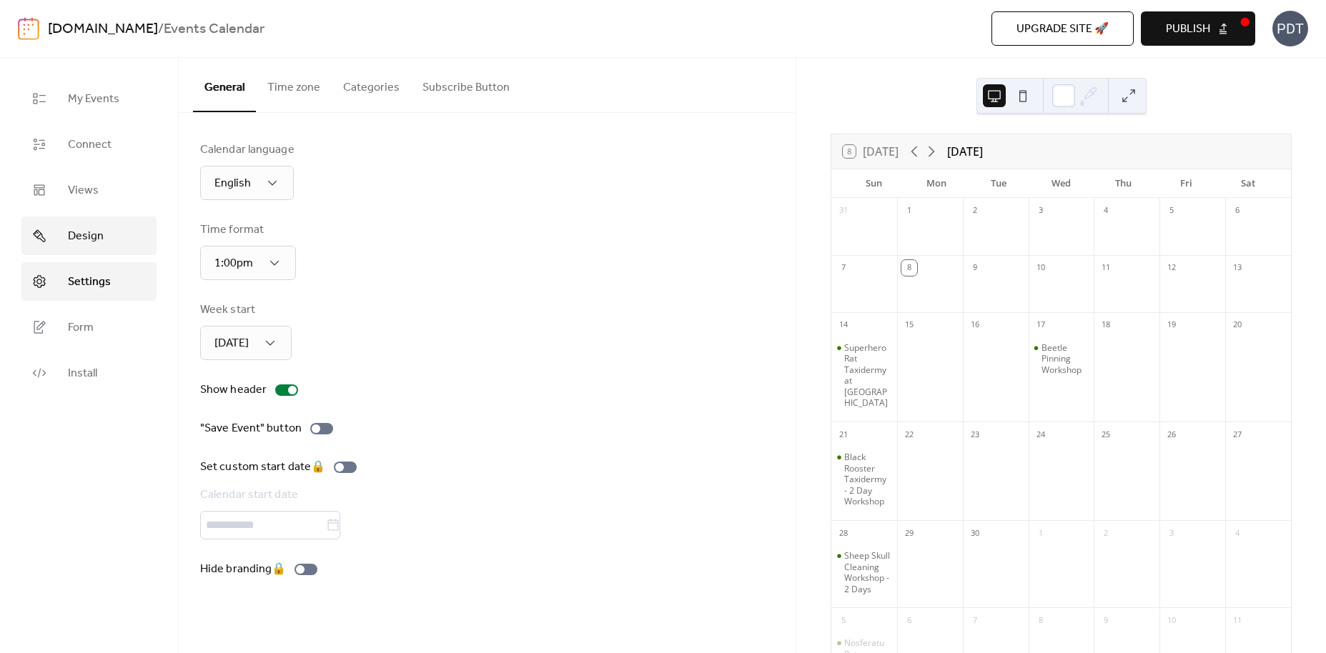
click at [81, 237] on span "Design" at bounding box center [86, 236] width 36 height 17
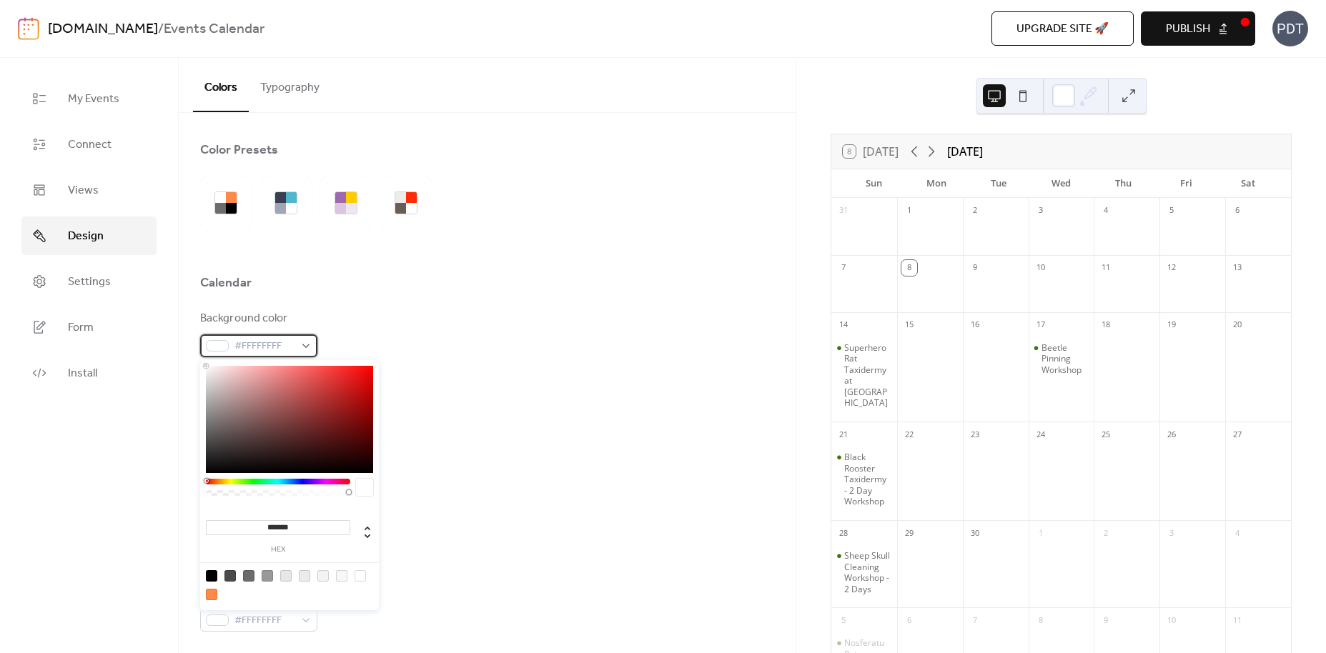
click at [280, 345] on span "#FFFFFFFF" at bounding box center [264, 346] width 60 height 17
click at [284, 344] on span "#FFFFFFFF" at bounding box center [264, 346] width 60 height 17
click at [307, 347] on div "#FFFFFFFF" at bounding box center [258, 345] width 117 height 23
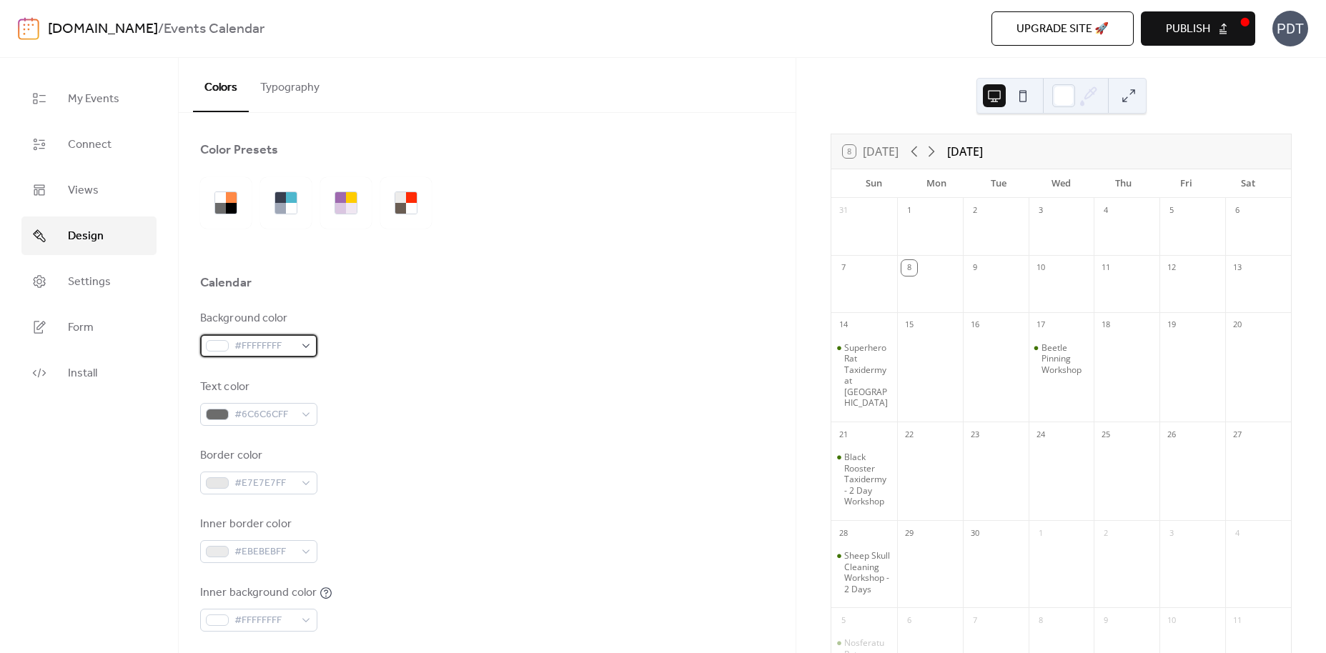
click at [285, 345] on span "#FFFFFFFF" at bounding box center [264, 346] width 60 height 17
drag, startPoint x: 252, startPoint y: 342, endPoint x: 262, endPoint y: 342, distance: 9.3
click at [262, 342] on span "#FFFFFFFF" at bounding box center [264, 346] width 60 height 17
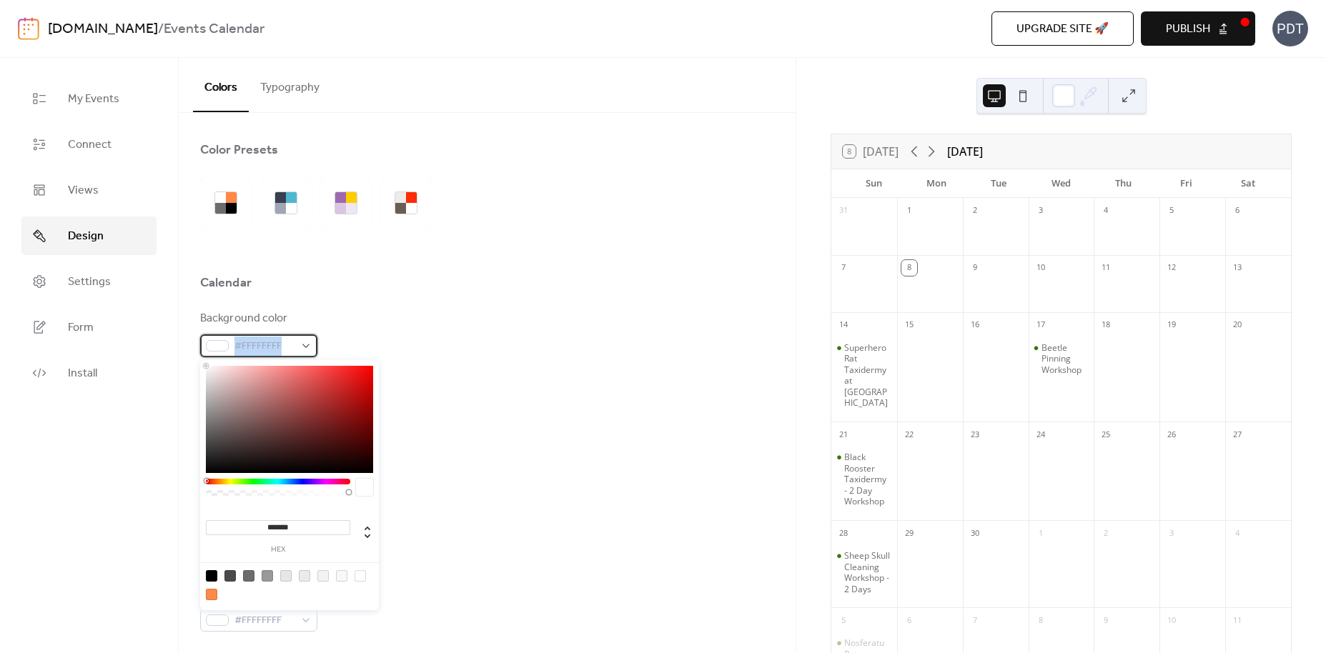
drag, startPoint x: 286, startPoint y: 342, endPoint x: 219, endPoint y: 341, distance: 66.5
click at [219, 341] on div "#FFFFFFFF" at bounding box center [258, 345] width 117 height 23
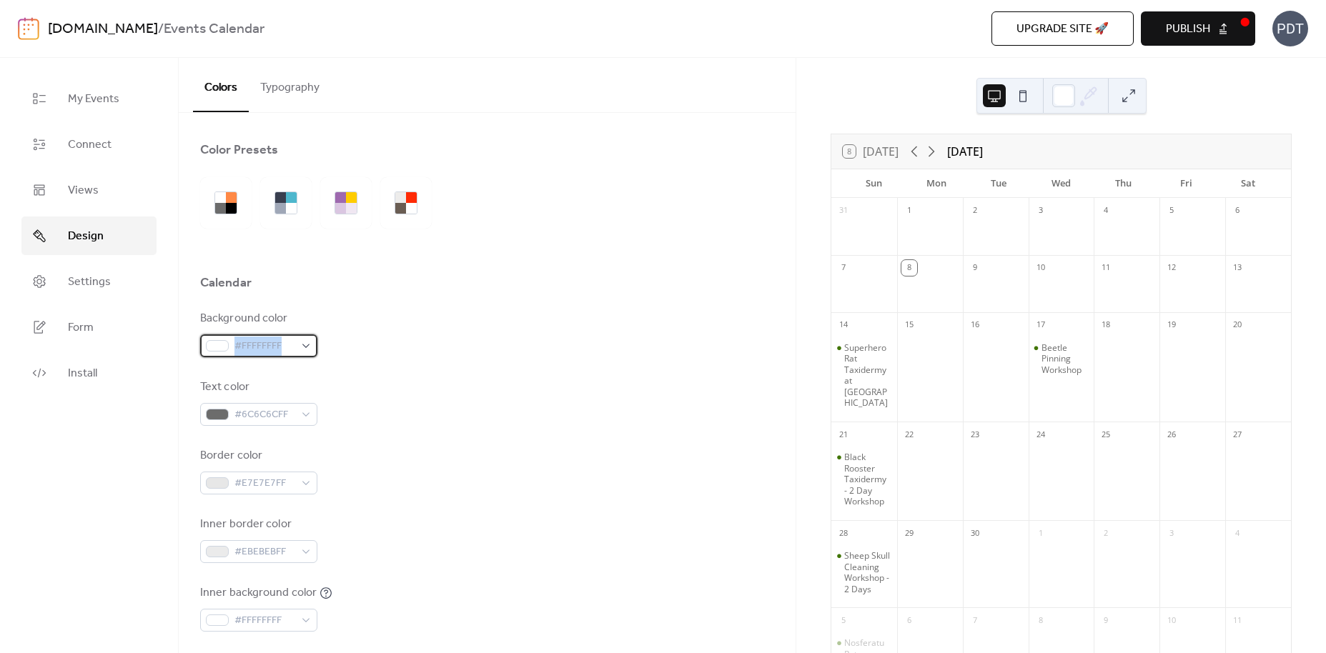
click at [219, 341] on div at bounding box center [217, 345] width 23 height 11
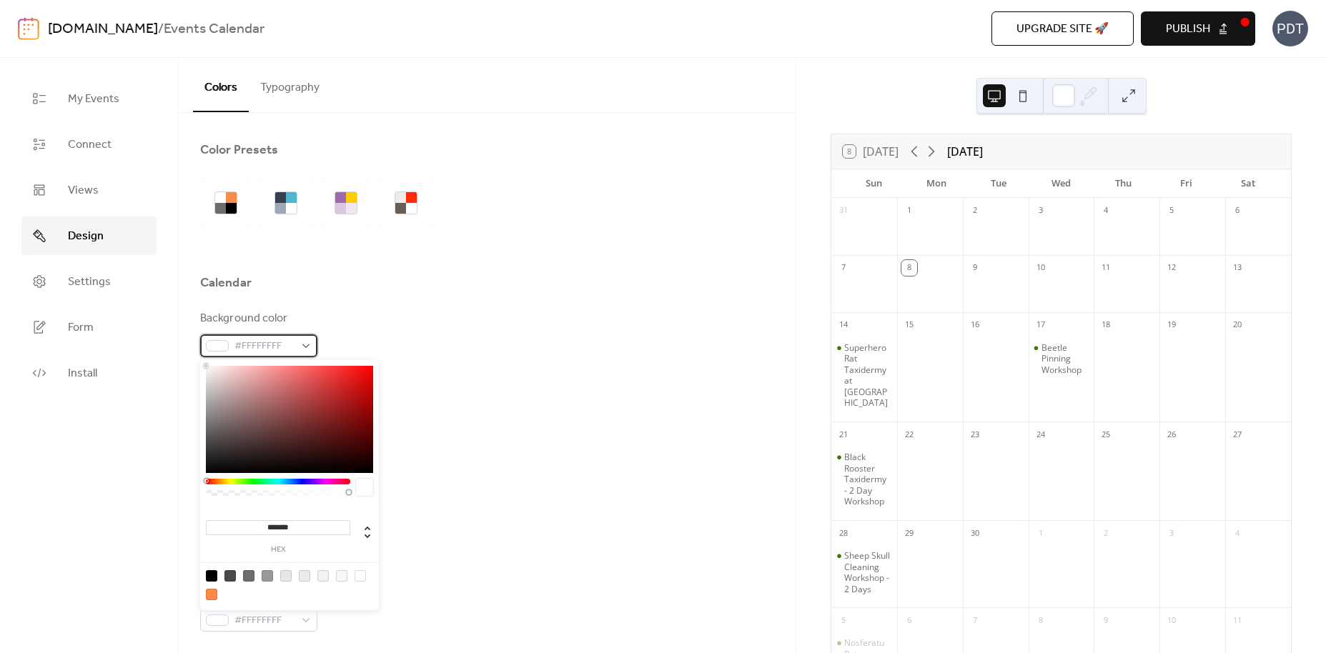
click at [275, 347] on span "#FFFFFFFF" at bounding box center [264, 346] width 60 height 17
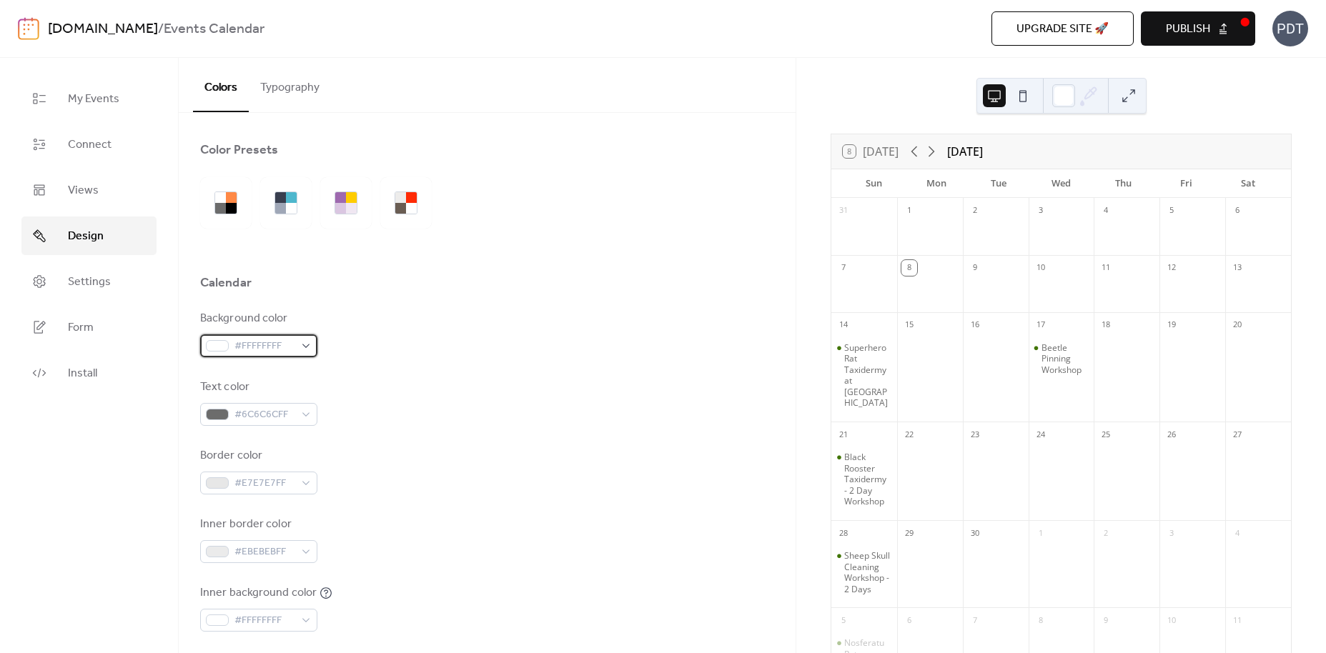
click at [200, 348] on div "#FFFFFFFF" at bounding box center [258, 345] width 117 height 23
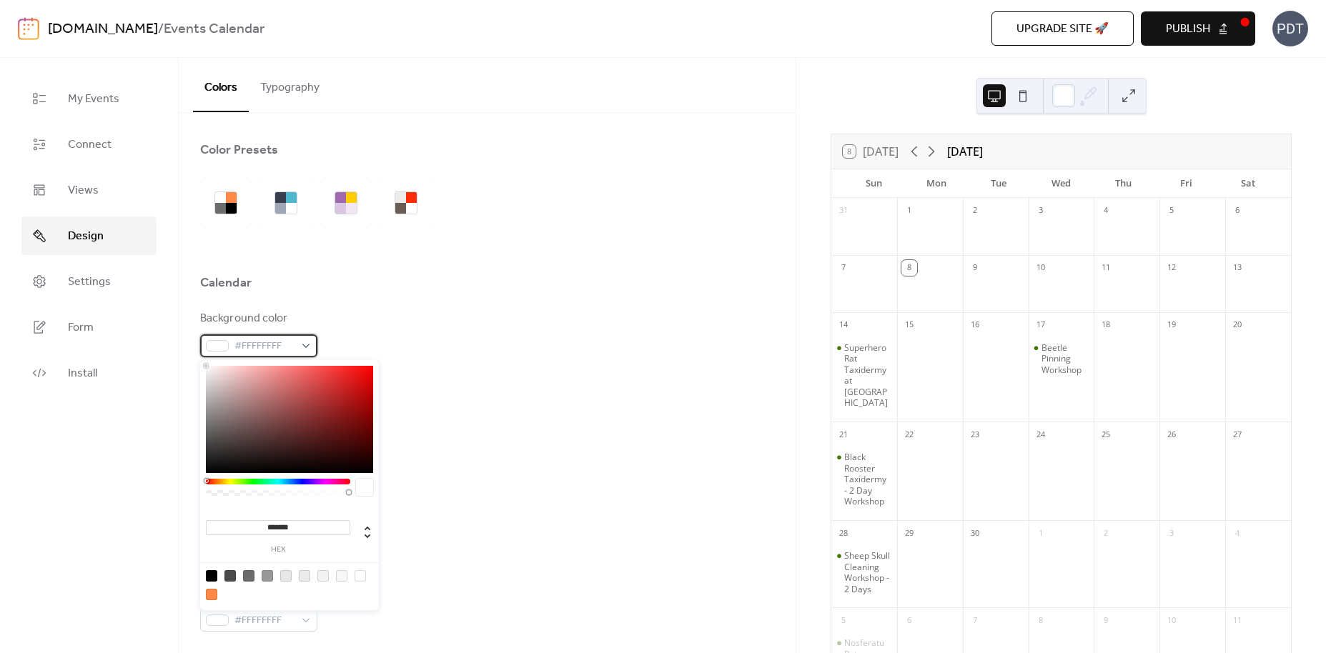
click at [212, 345] on div at bounding box center [217, 345] width 23 height 11
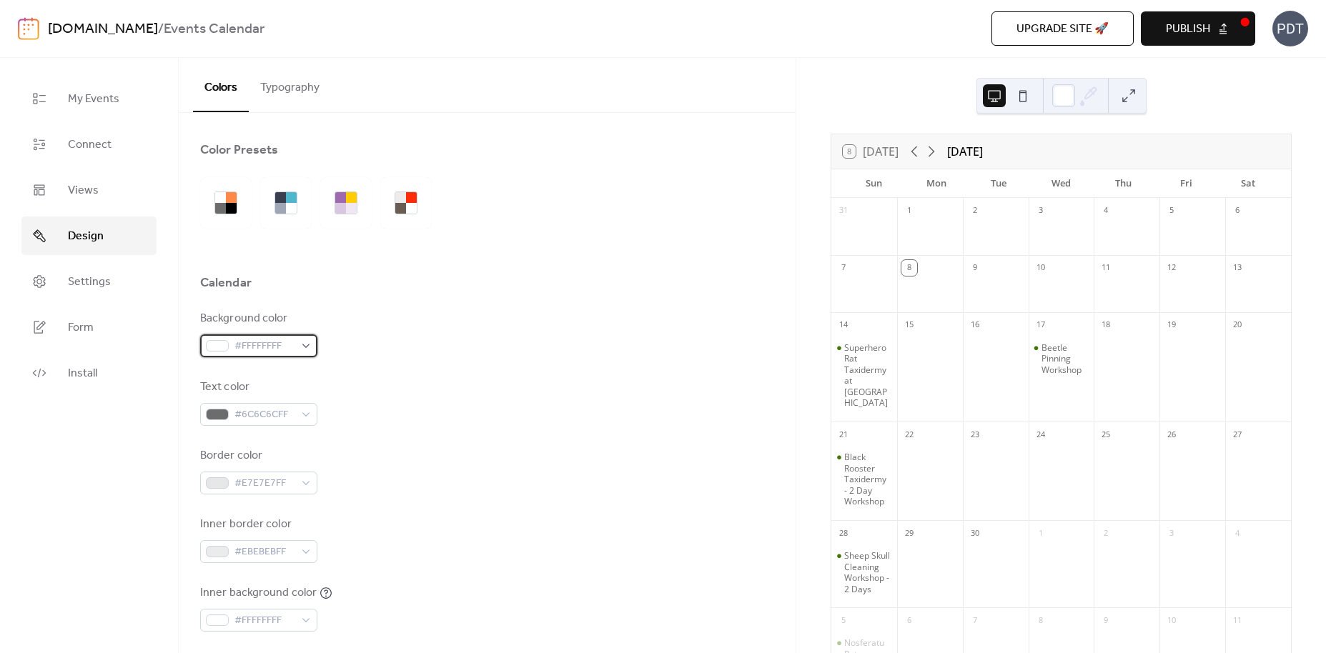
click at [212, 345] on div at bounding box center [217, 345] width 23 height 11
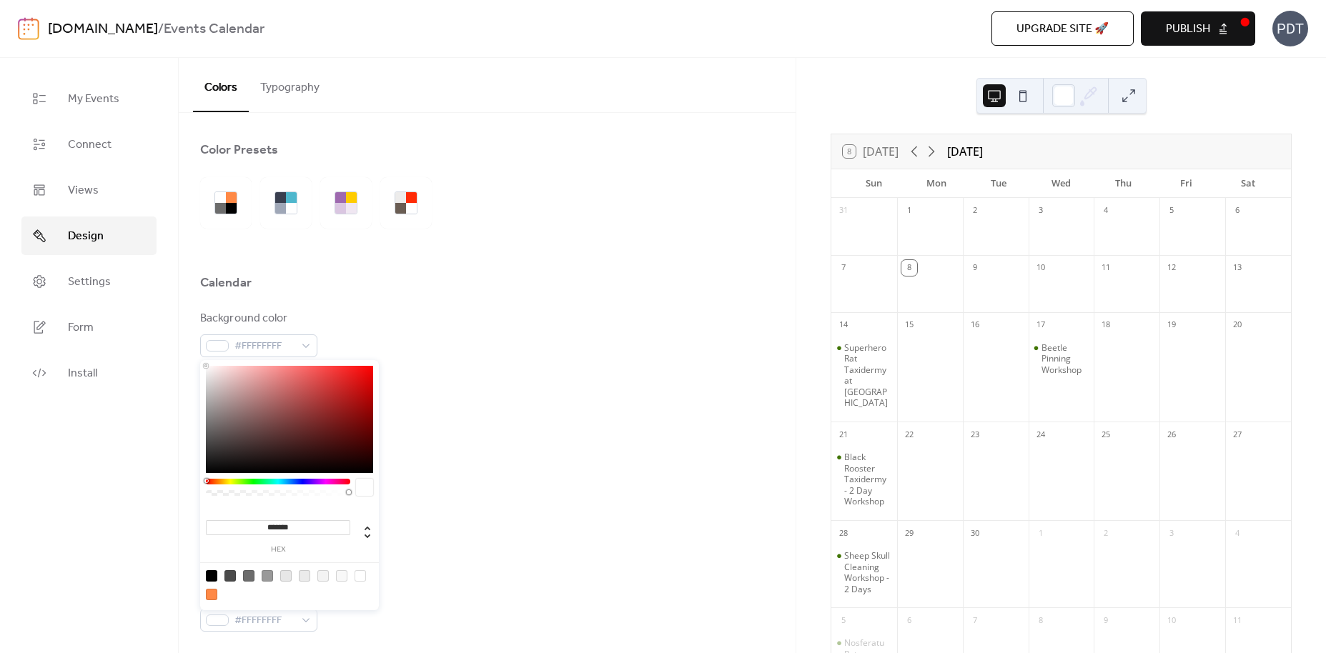
click at [285, 520] on input "*******" at bounding box center [278, 527] width 144 height 15
drag, startPoint x: 306, startPoint y: 524, endPoint x: 235, endPoint y: 519, distance: 70.9
click at [235, 520] on input "*******" at bounding box center [278, 527] width 144 height 15
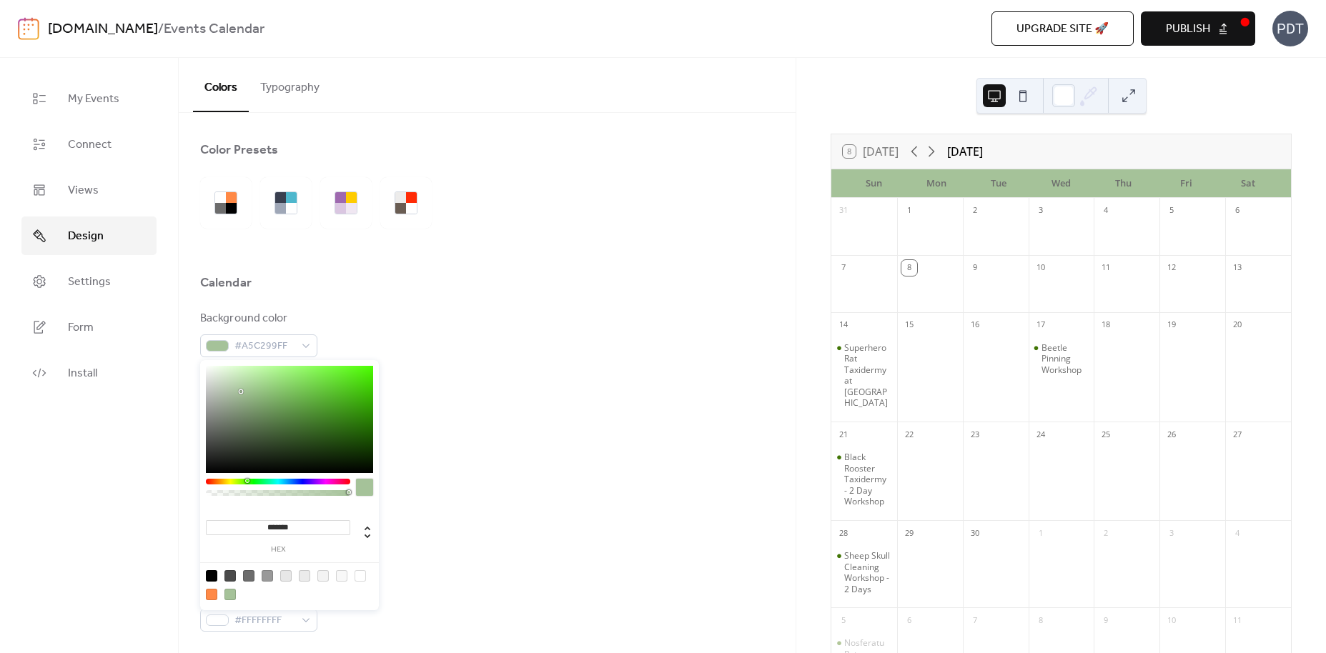
type input "*******"
click at [409, 524] on div "Inner border color #EBEBEBFF" at bounding box center [487, 539] width 574 height 47
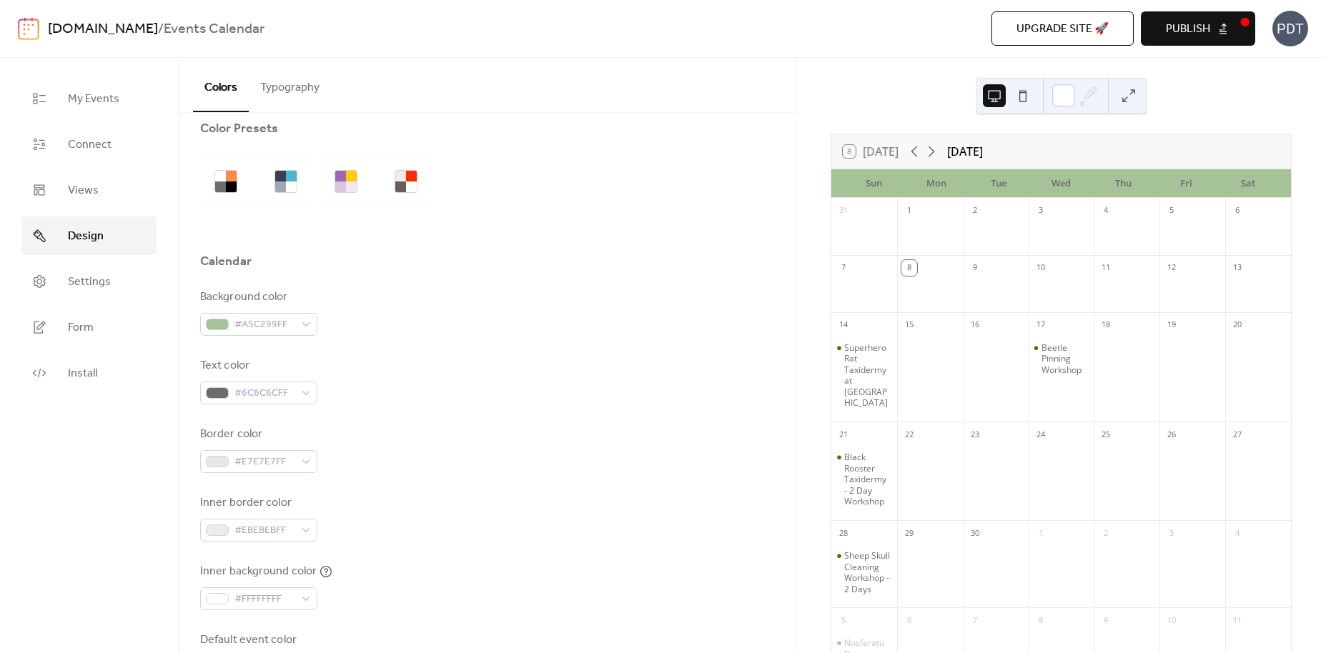
scroll to position [39, 0]
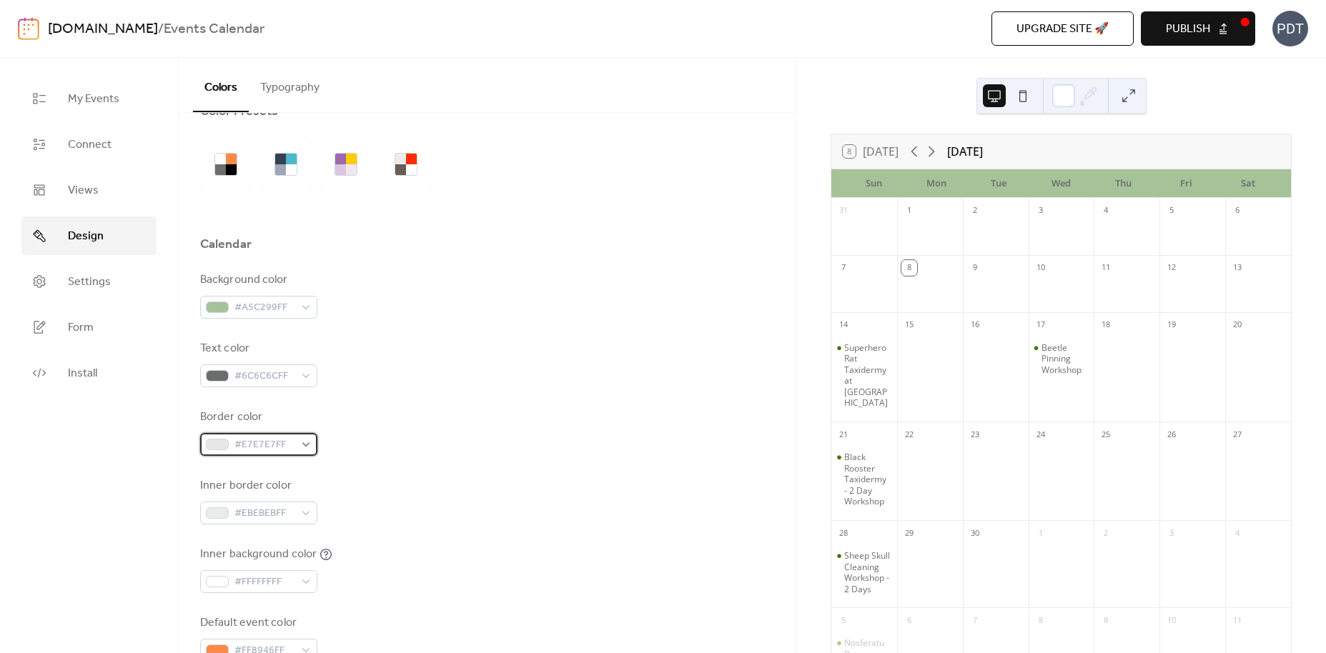
click at [301, 442] on div "#E7E7E7FF" at bounding box center [258, 444] width 117 height 23
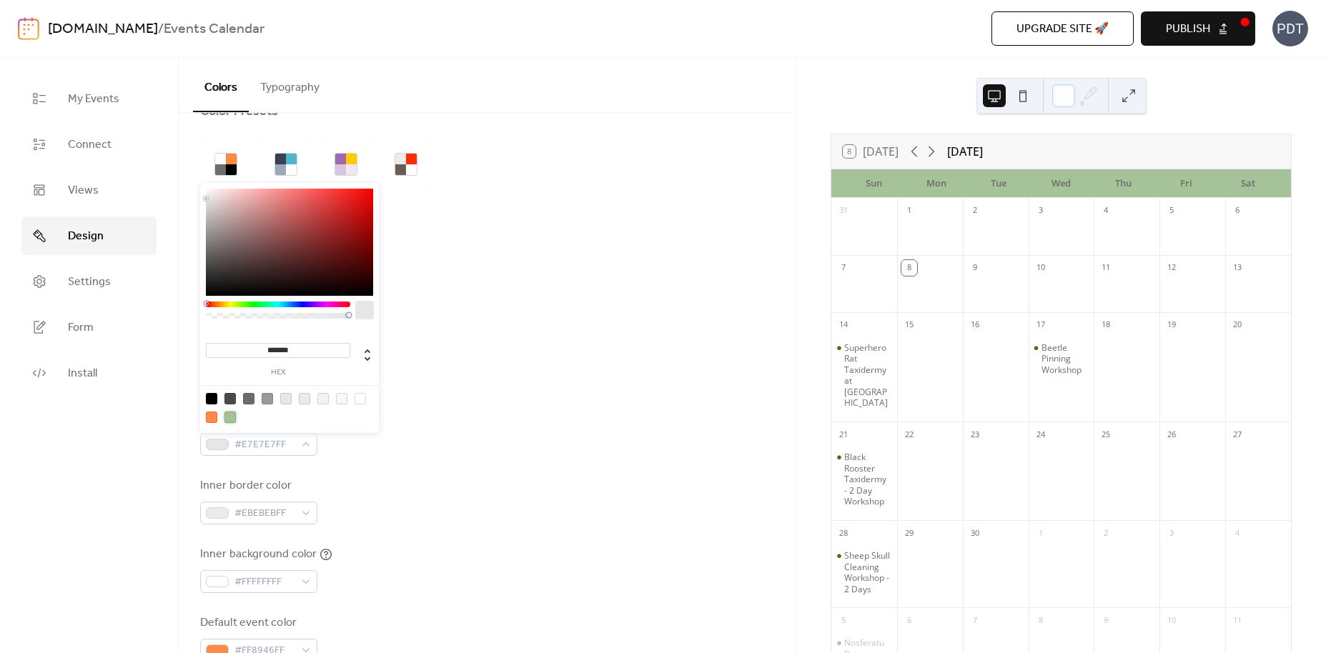
click at [228, 415] on div at bounding box center [229, 417] width 11 height 11
type input "*******"
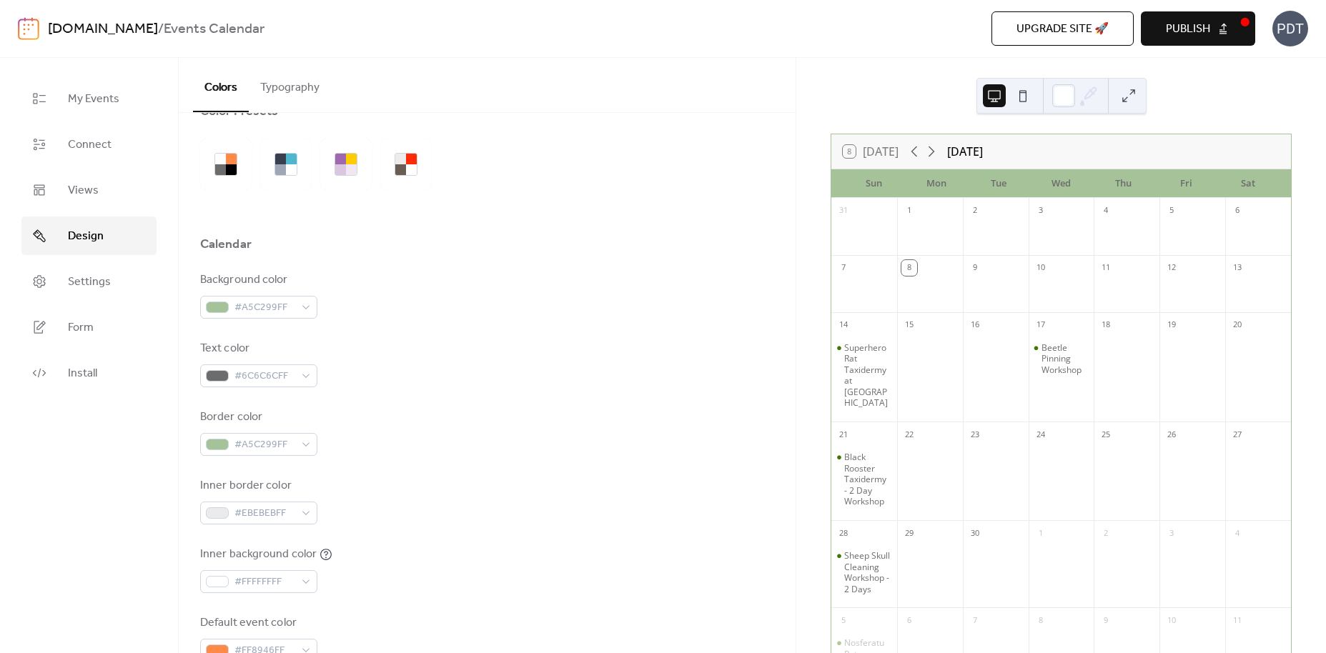
click at [437, 446] on div "Border color #A5C299FF" at bounding box center [487, 432] width 574 height 47
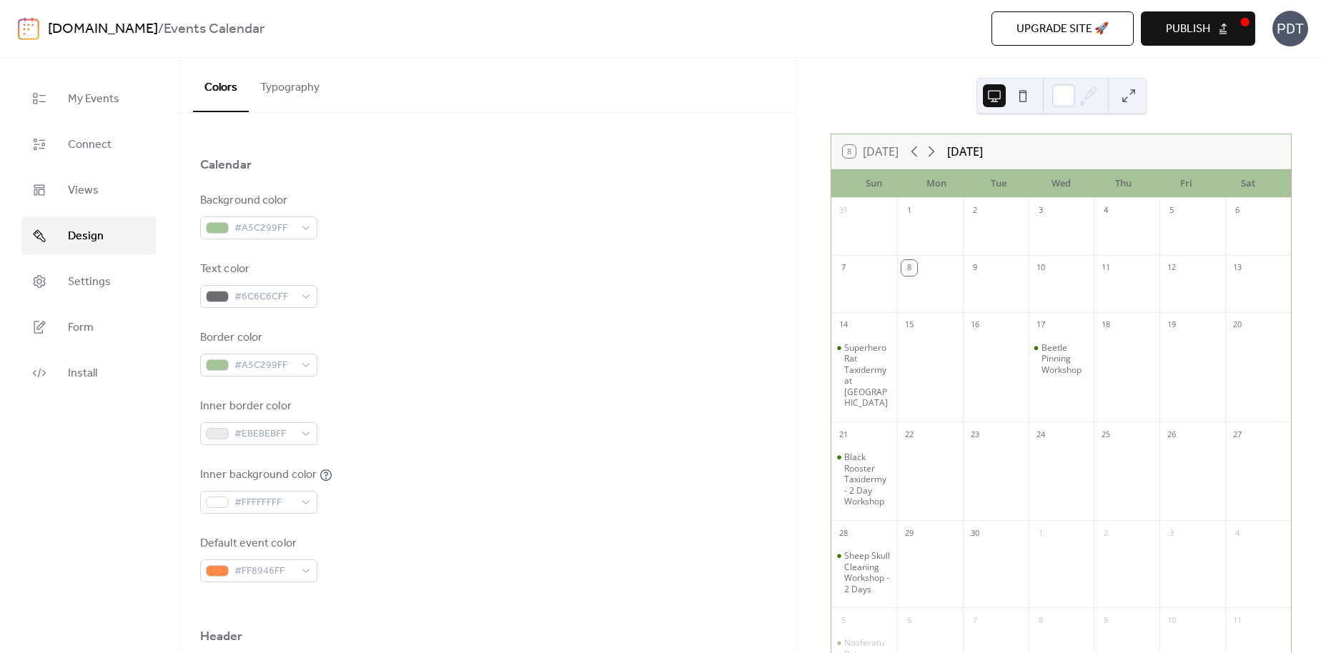
scroll to position [120, 0]
click at [289, 501] on span "#FFFFFFFF" at bounding box center [264, 500] width 60 height 17
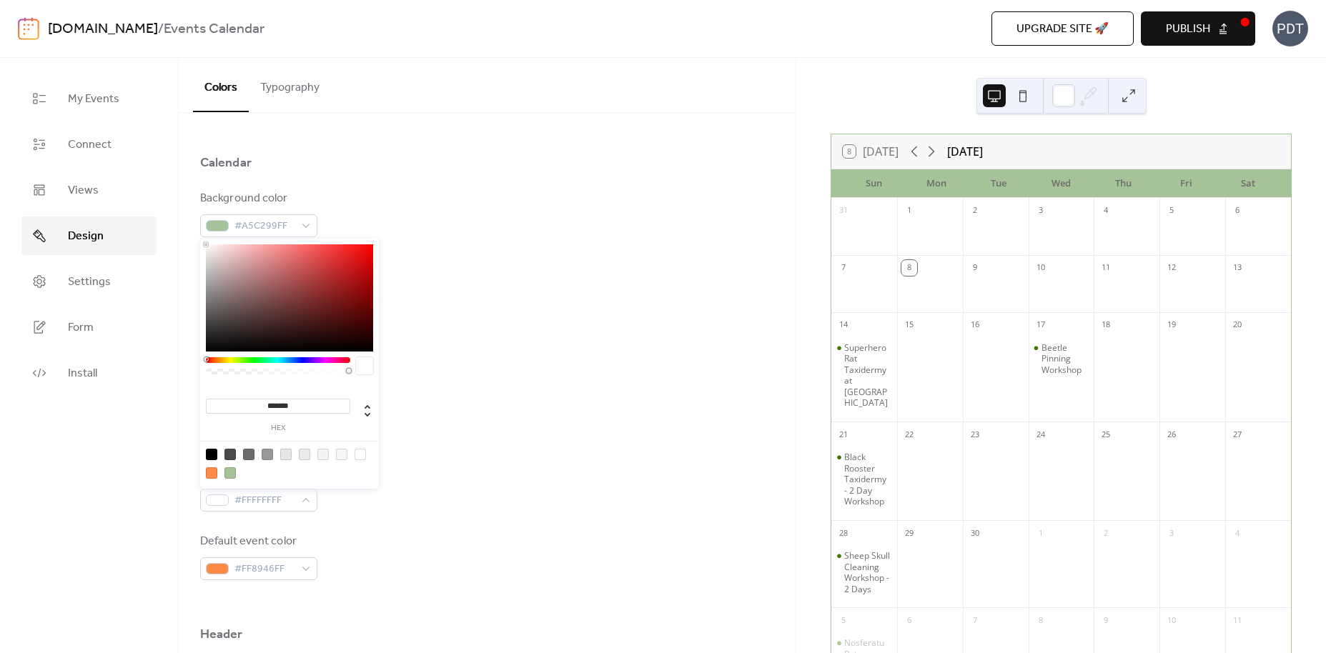
click at [229, 475] on div at bounding box center [229, 472] width 11 height 11
type input "*******"
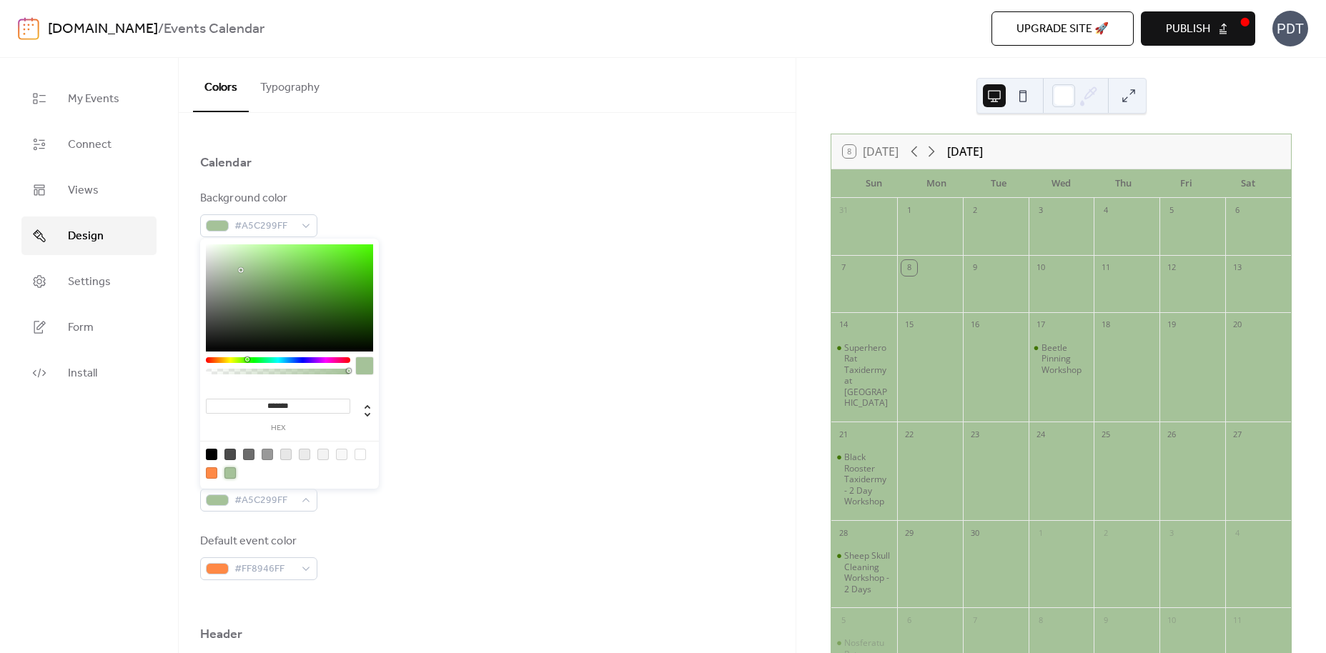
click at [401, 470] on div "Inner background color #A5C299FF" at bounding box center [487, 487] width 574 height 47
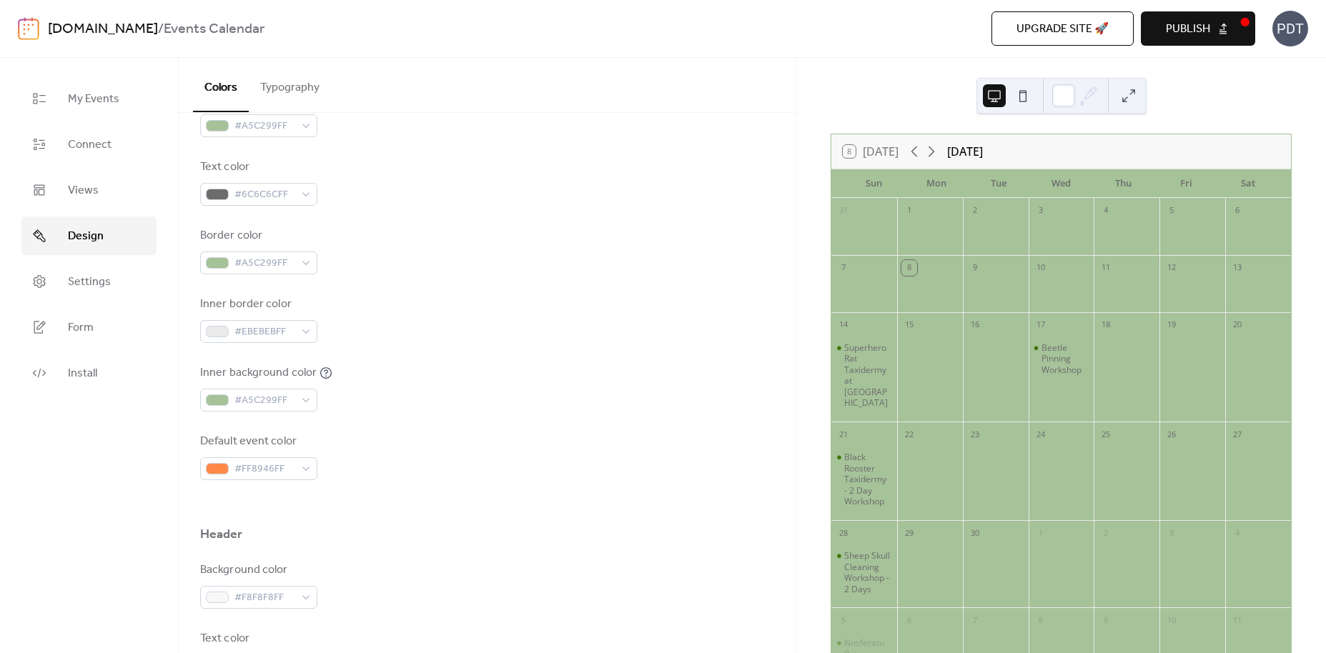
scroll to position [226, 0]
click at [310, 462] on div "#FF8946FF" at bounding box center [258, 463] width 117 height 23
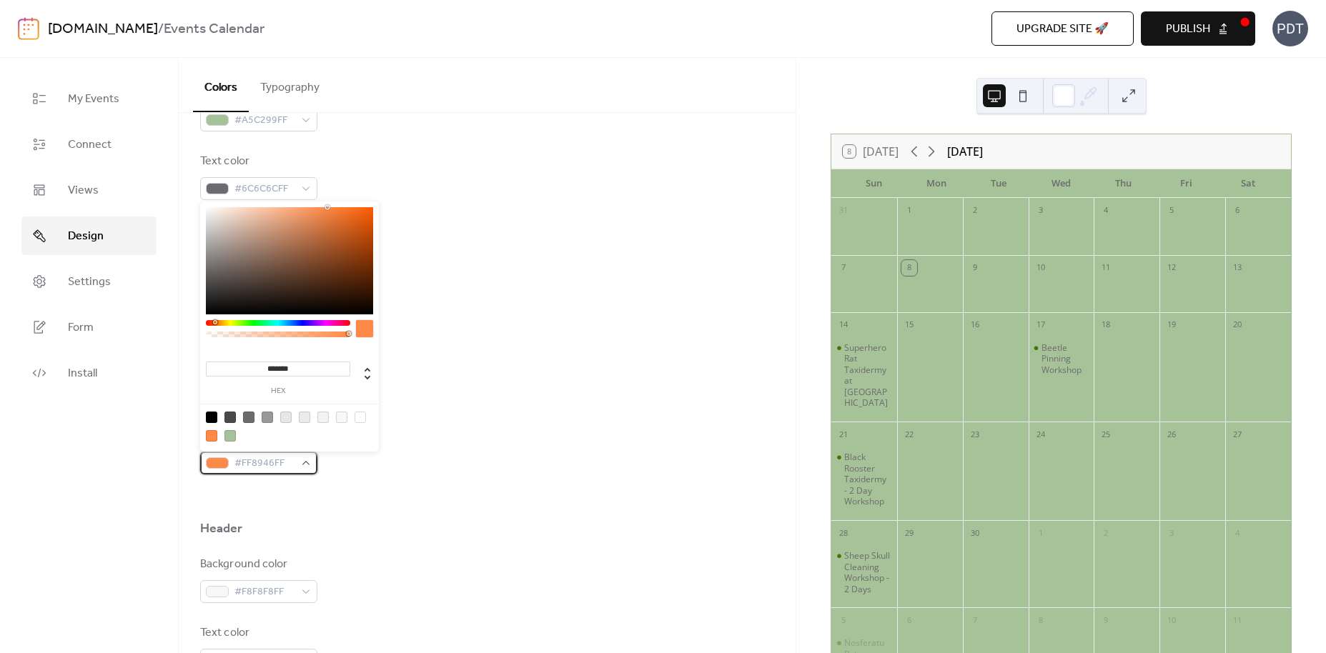
click at [284, 457] on span "#FF8946FF" at bounding box center [264, 463] width 60 height 17
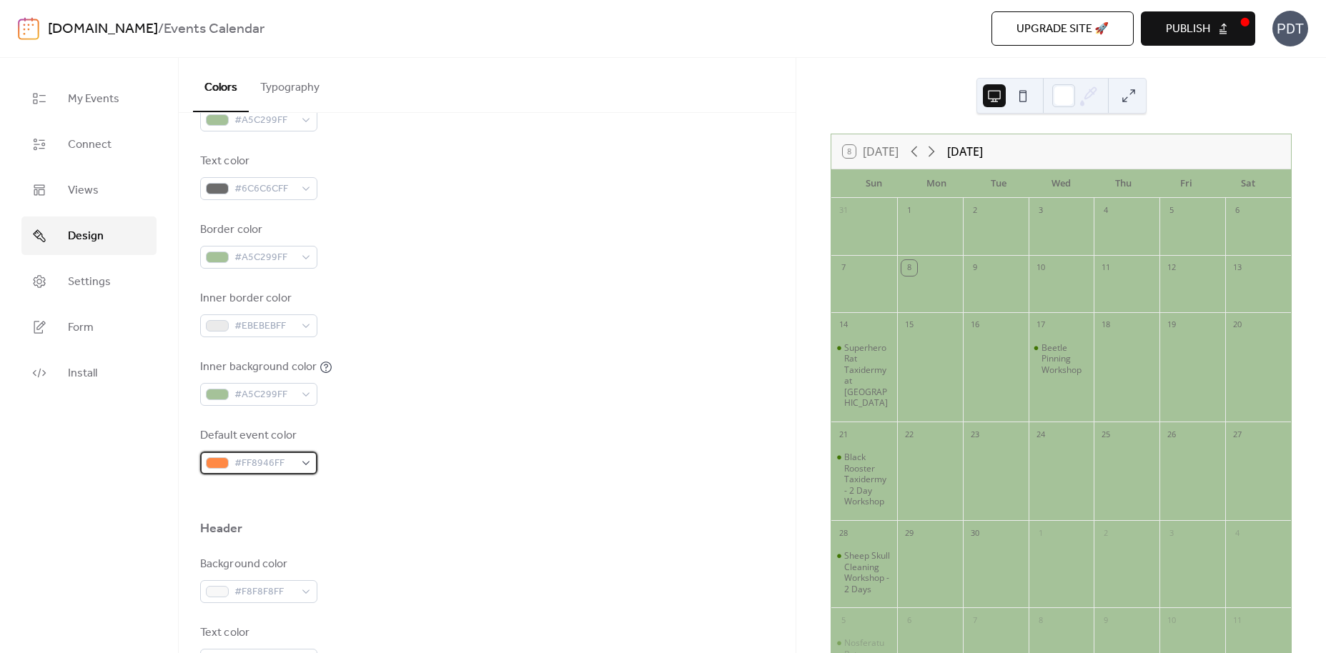
click at [287, 461] on span "#FF8946FF" at bounding box center [264, 463] width 60 height 17
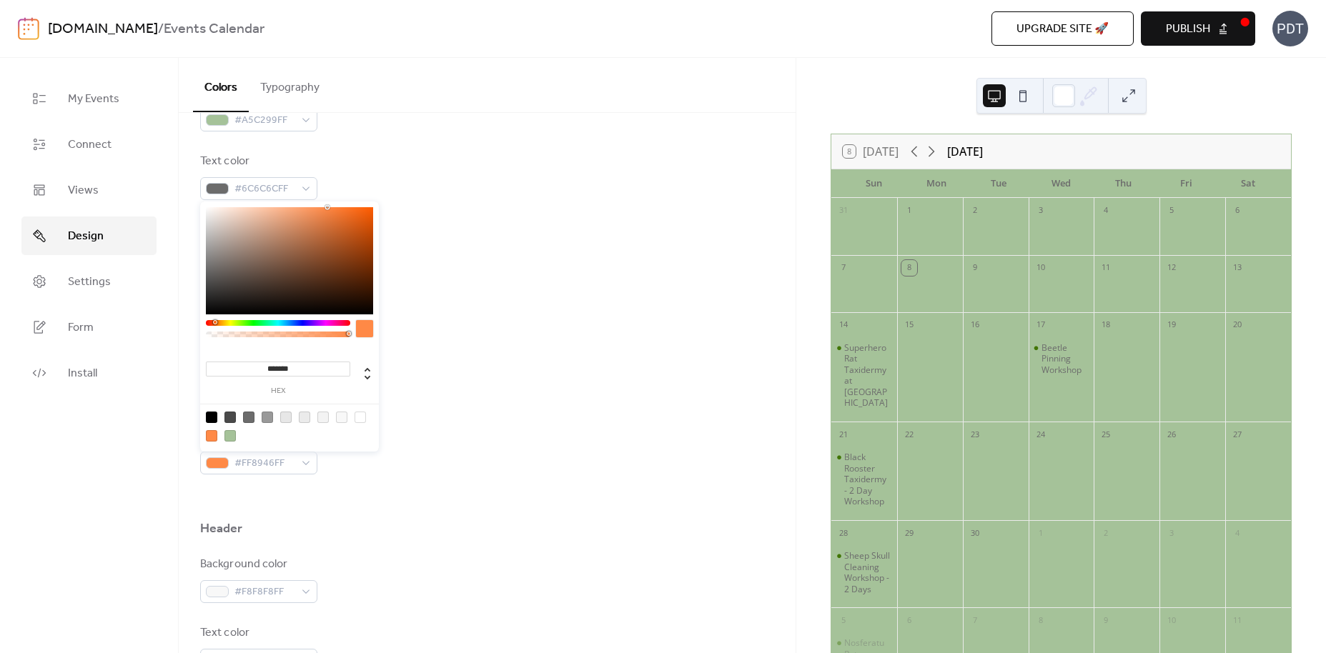
click at [293, 369] on input "*******" at bounding box center [278, 369] width 144 height 15
drag, startPoint x: 299, startPoint y: 369, endPoint x: 267, endPoint y: 369, distance: 32.2
click at [267, 369] on input "*******" at bounding box center [278, 369] width 144 height 15
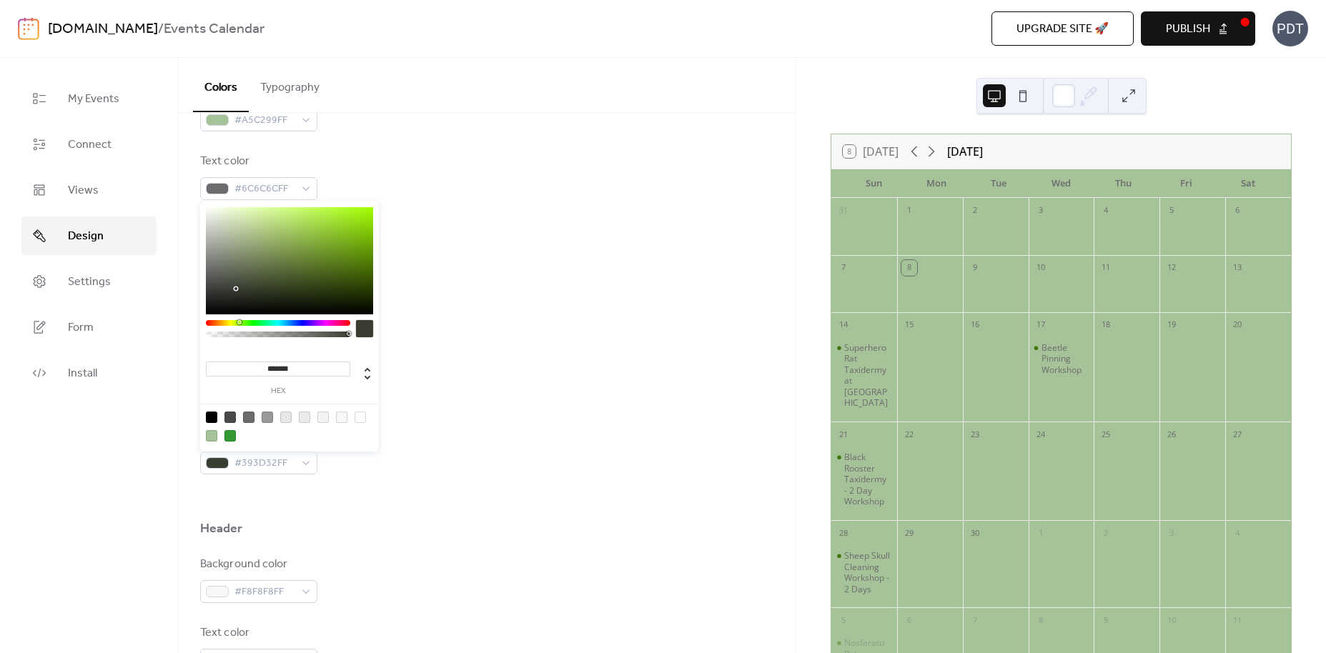
type input "*******"
click at [504, 534] on div "Header" at bounding box center [487, 532] width 574 height 24
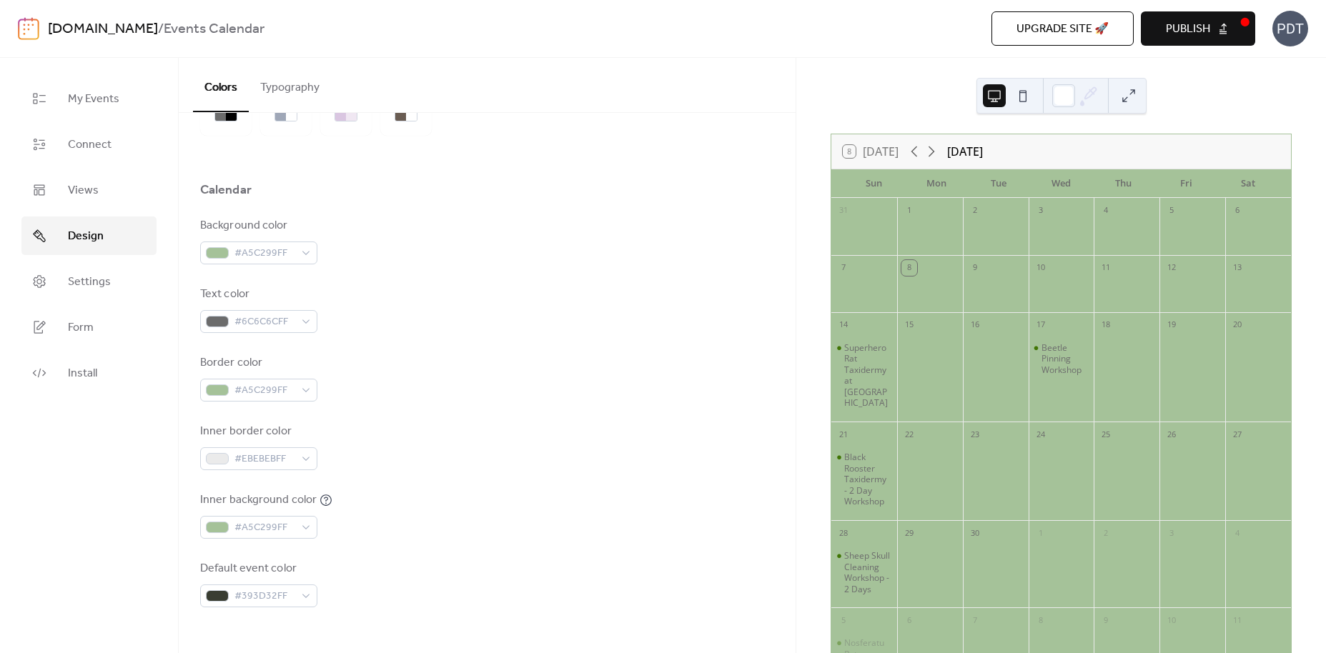
scroll to position [92, 0]
click at [279, 317] on span "#6C6C6CFF" at bounding box center [264, 322] width 60 height 17
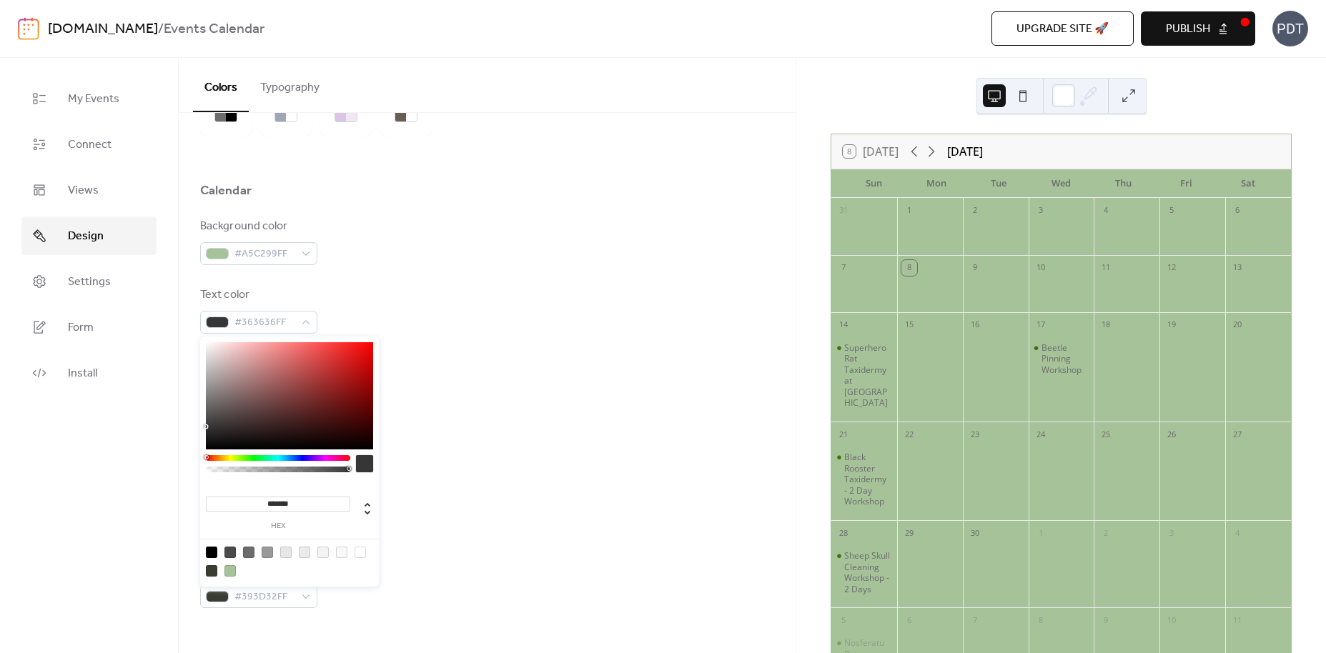
type input "*******"
drag, startPoint x: 204, startPoint y: 404, endPoint x: 187, endPoint y: 472, distance: 70.2
click at [187, 472] on body "[DOMAIN_NAME] / Events Calendar Upgrade site 🚀 Preview Publish PDT My Events Co…" at bounding box center [663, 326] width 1326 height 653
click at [478, 436] on div "Inner border color #EBEBEBFF" at bounding box center [487, 447] width 574 height 47
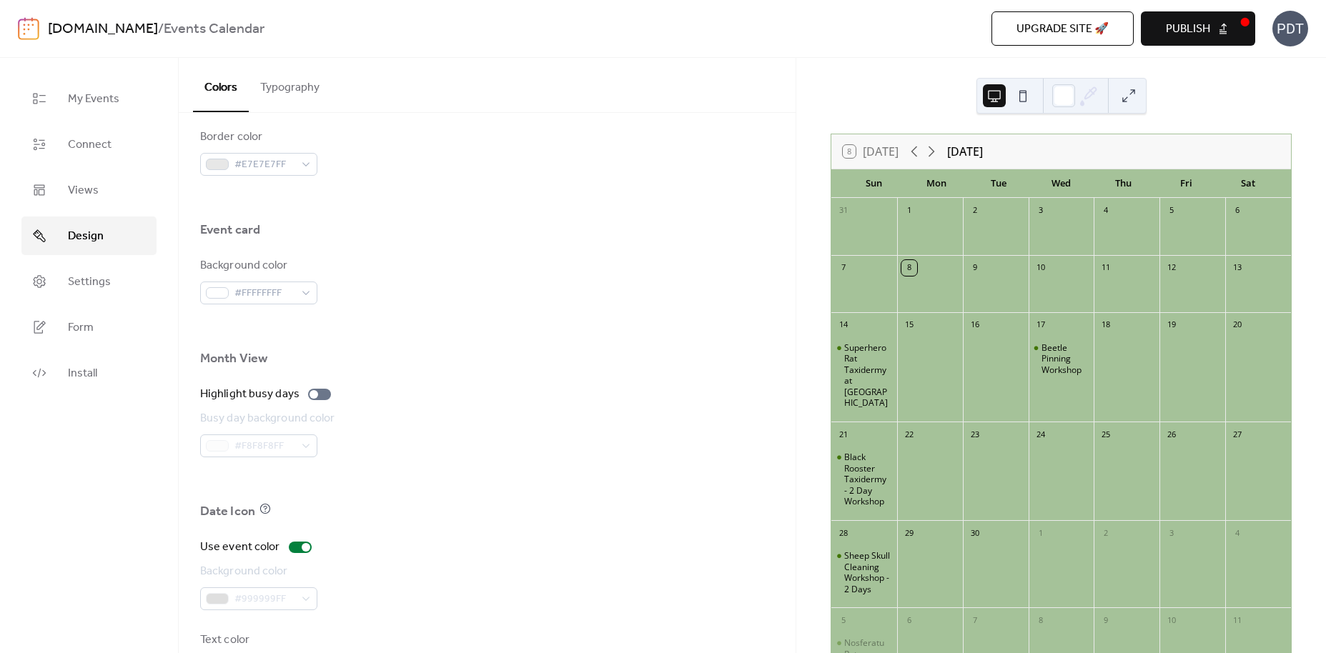
scroll to position [793, 0]
click at [321, 389] on div at bounding box center [319, 391] width 23 height 11
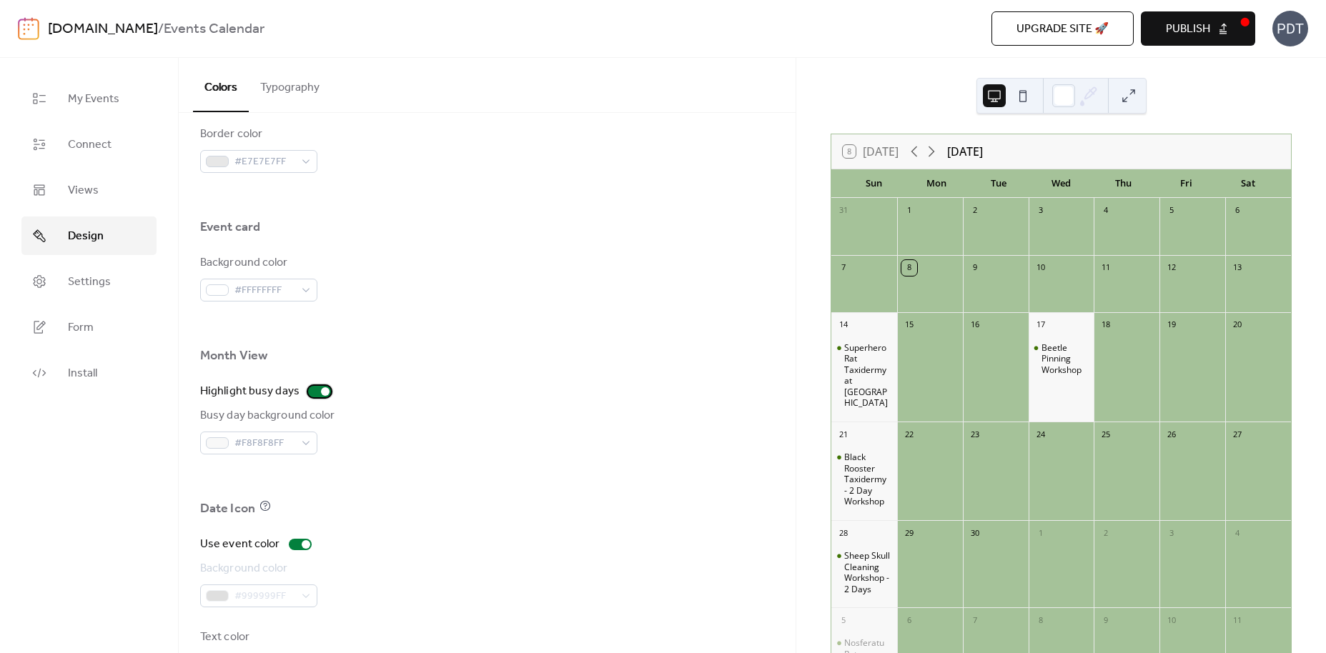
click at [311, 392] on div at bounding box center [319, 391] width 23 height 11
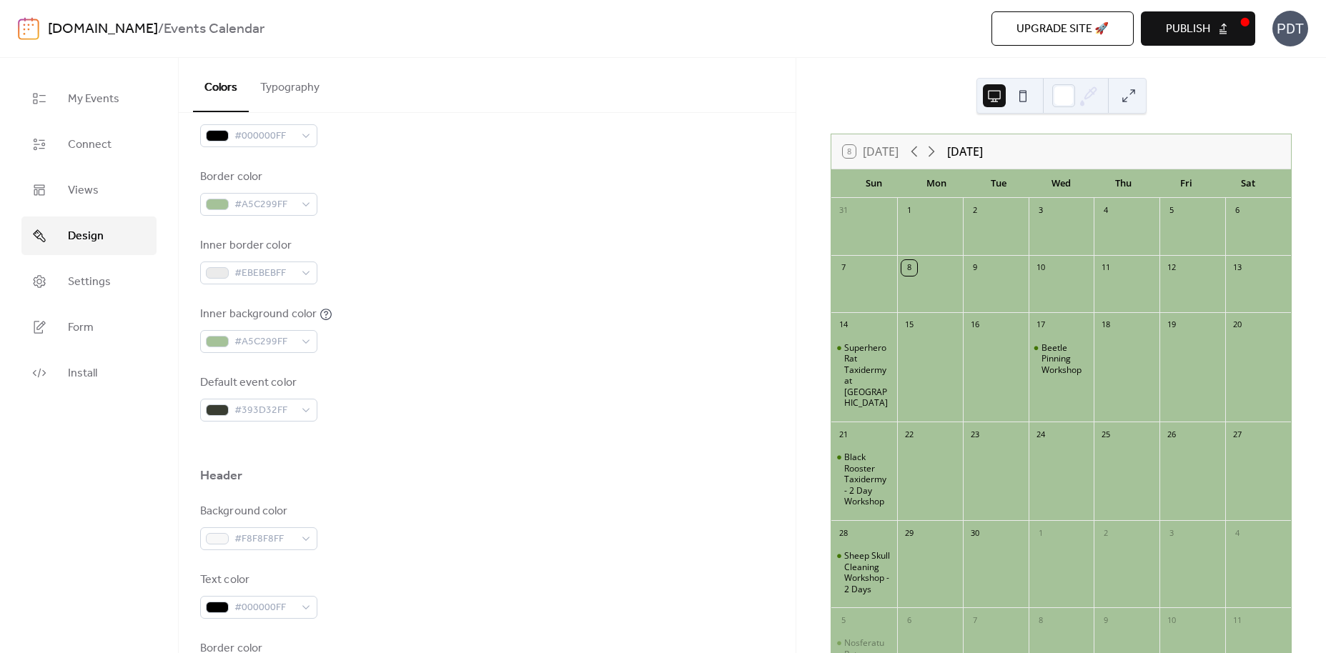
scroll to position [0, 0]
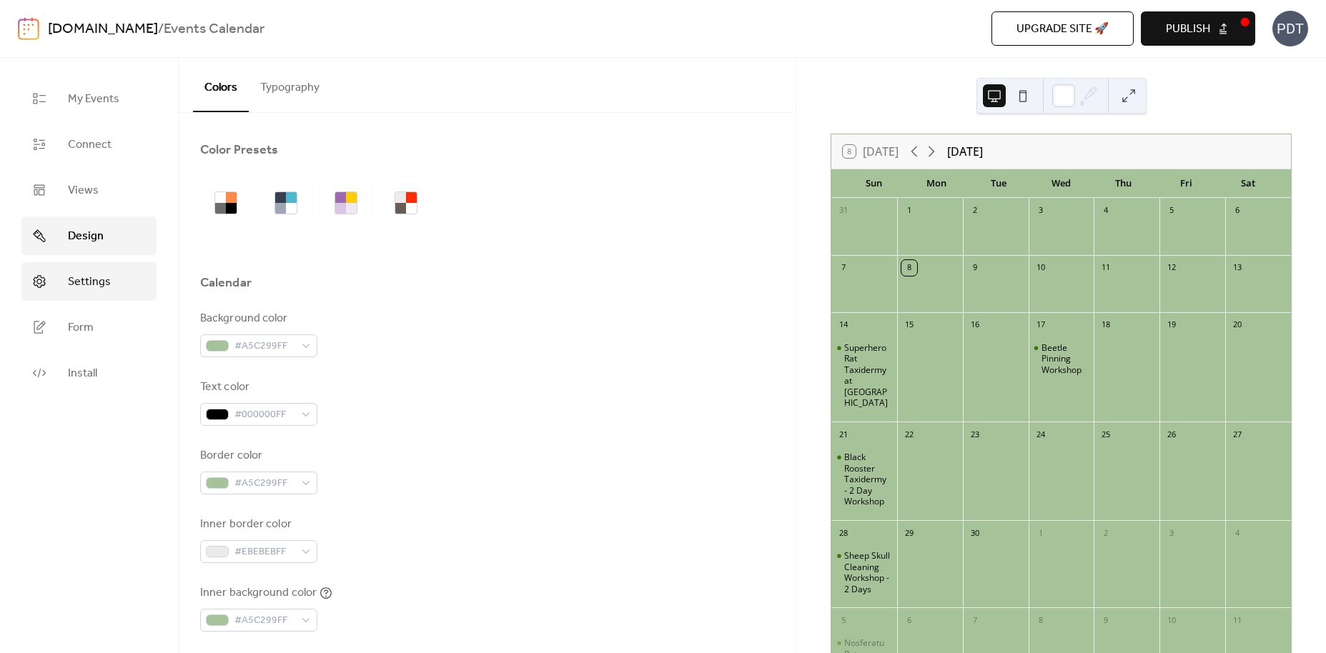
click at [93, 284] on span "Settings" at bounding box center [89, 282] width 43 height 17
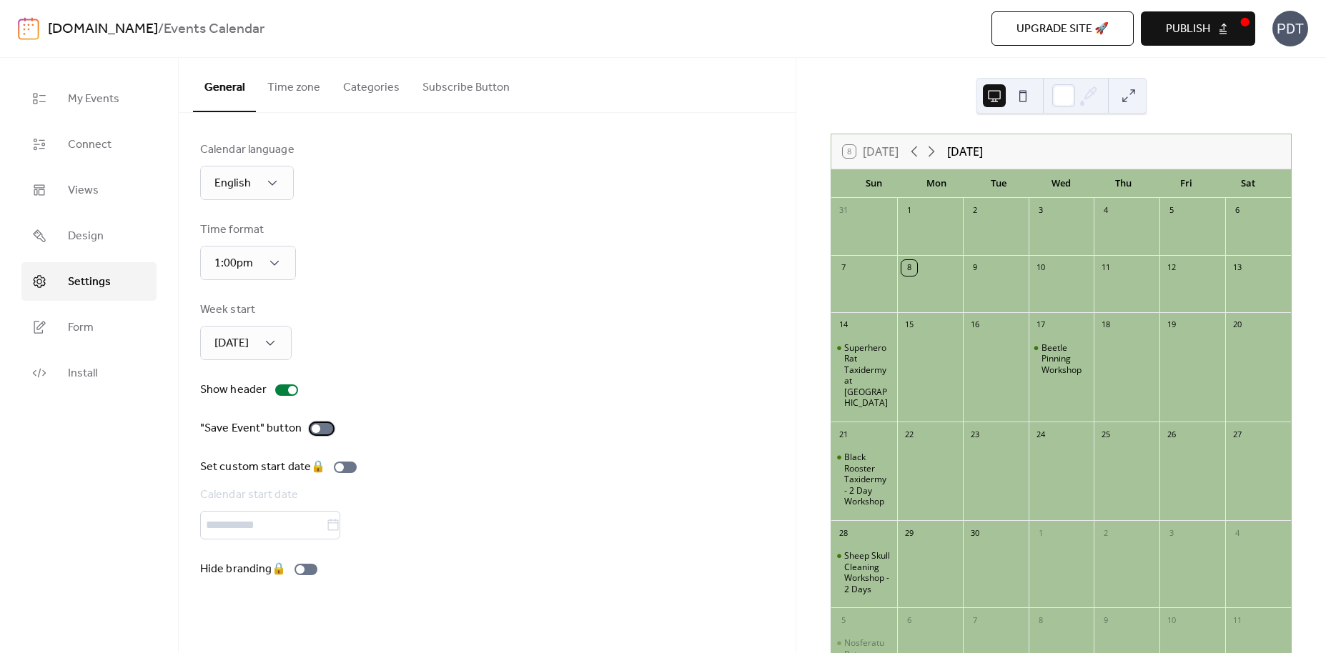
click at [326, 432] on div at bounding box center [321, 428] width 23 height 11
click at [312, 426] on div at bounding box center [321, 428] width 23 height 11
click at [75, 332] on span "Form" at bounding box center [81, 327] width 26 height 17
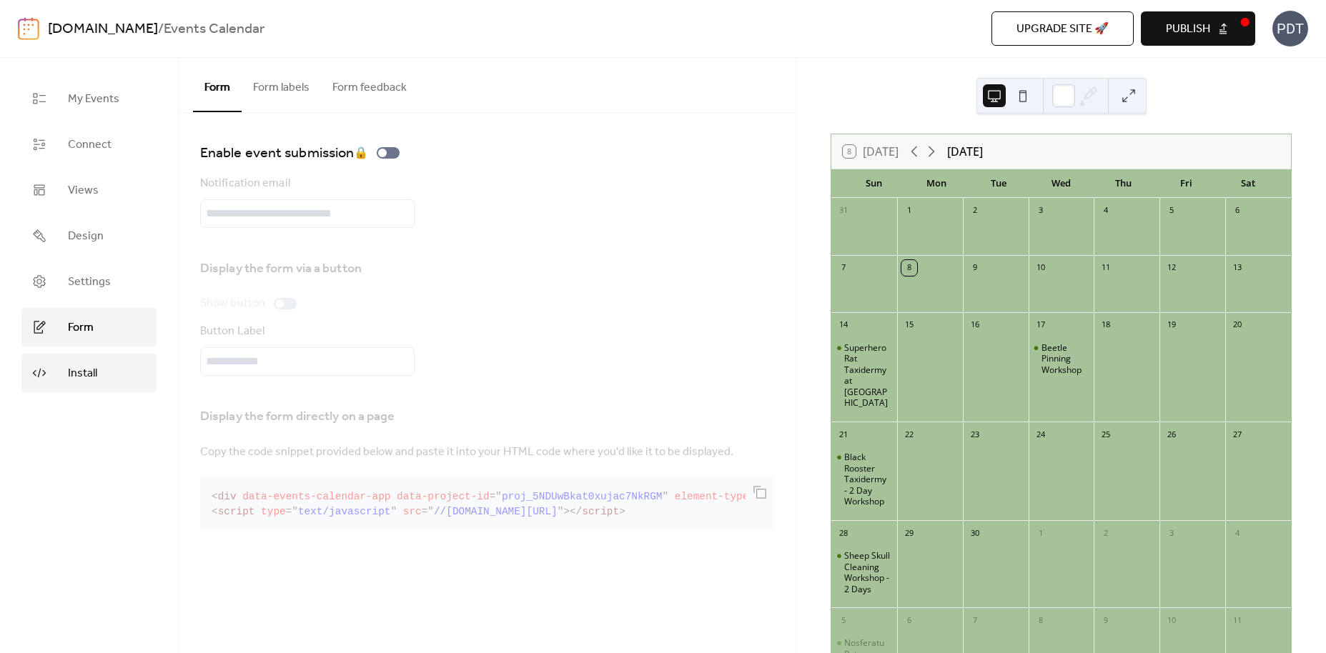
click at [79, 370] on span "Install" at bounding box center [82, 373] width 29 height 17
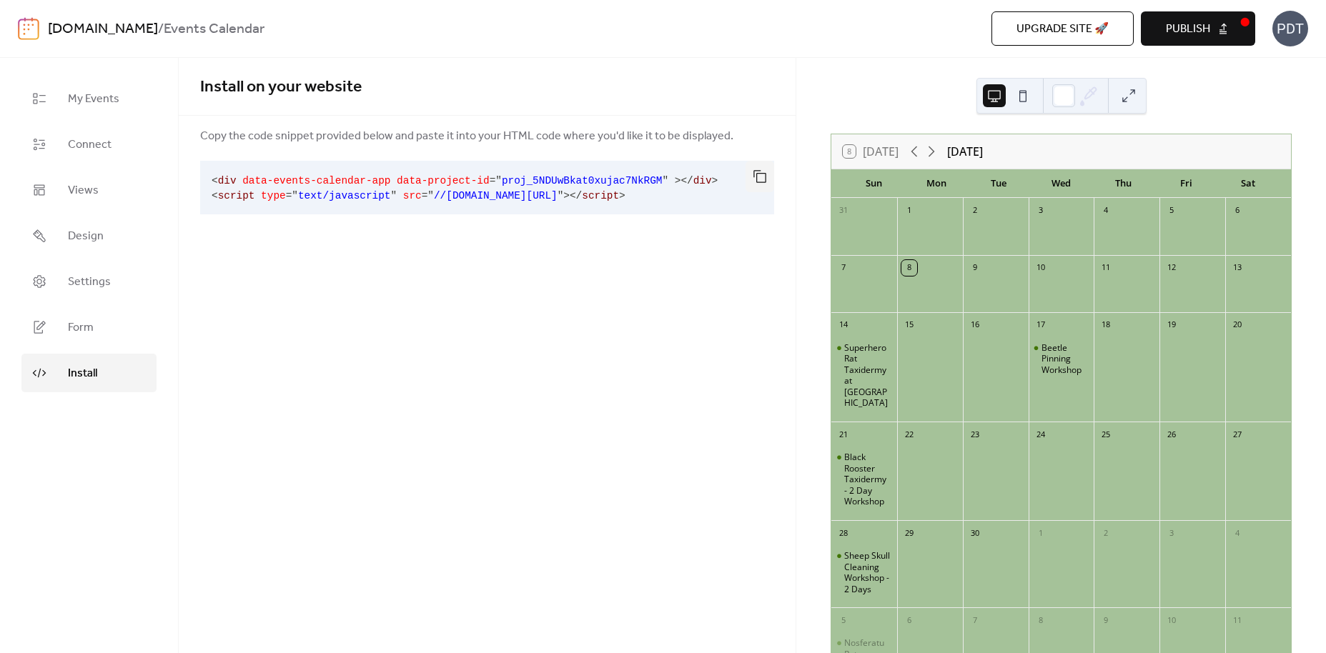
click at [1222, 37] on button "Publish" at bounding box center [1197, 28] width 114 height 34
click at [762, 175] on button "button" at bounding box center [759, 176] width 29 height 31
click at [765, 174] on button "button" at bounding box center [759, 176] width 29 height 31
click at [760, 174] on button "button" at bounding box center [759, 176] width 29 height 31
click at [757, 174] on button "button" at bounding box center [759, 176] width 29 height 31
